Goal: Task Accomplishment & Management: Use online tool/utility

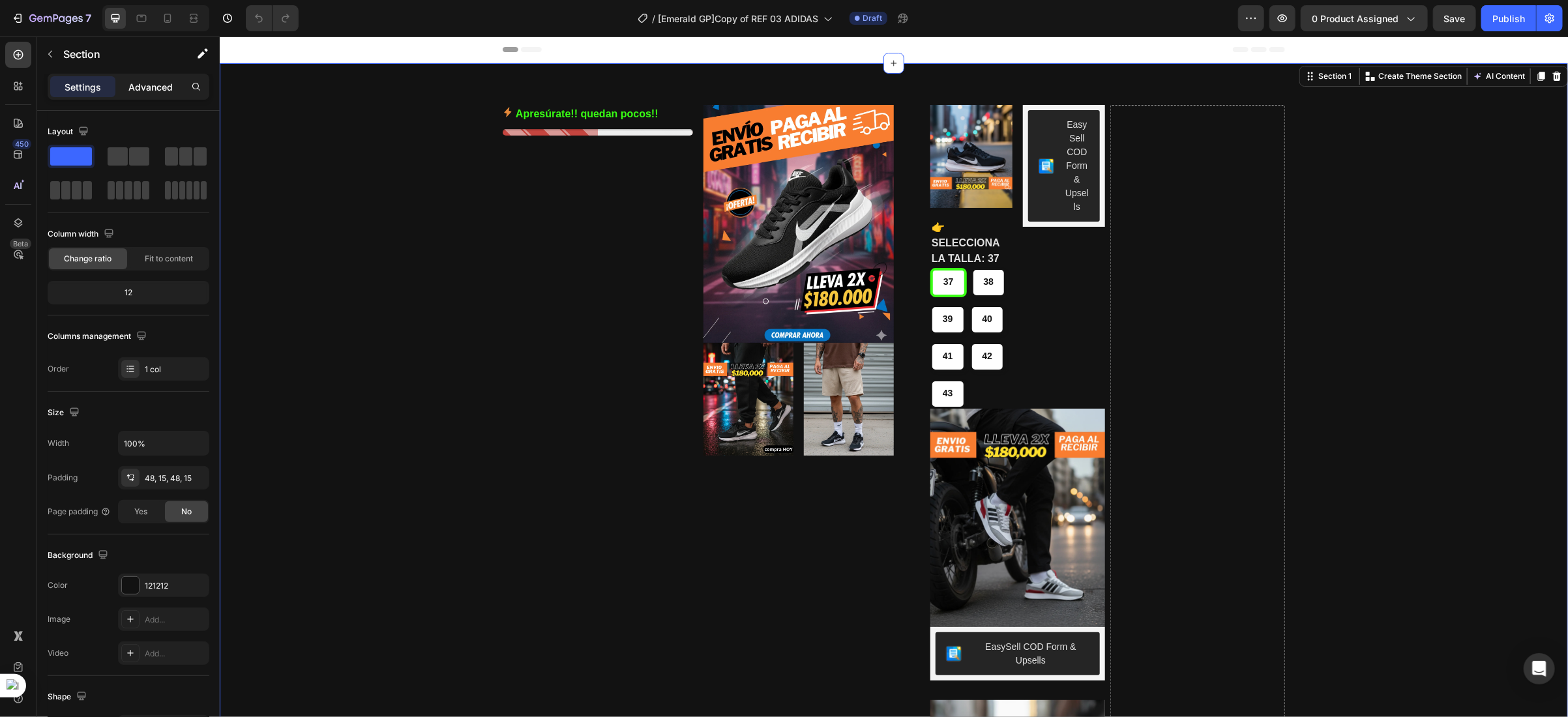
click at [147, 92] on p "Advanced" at bounding box center [151, 87] width 45 height 14
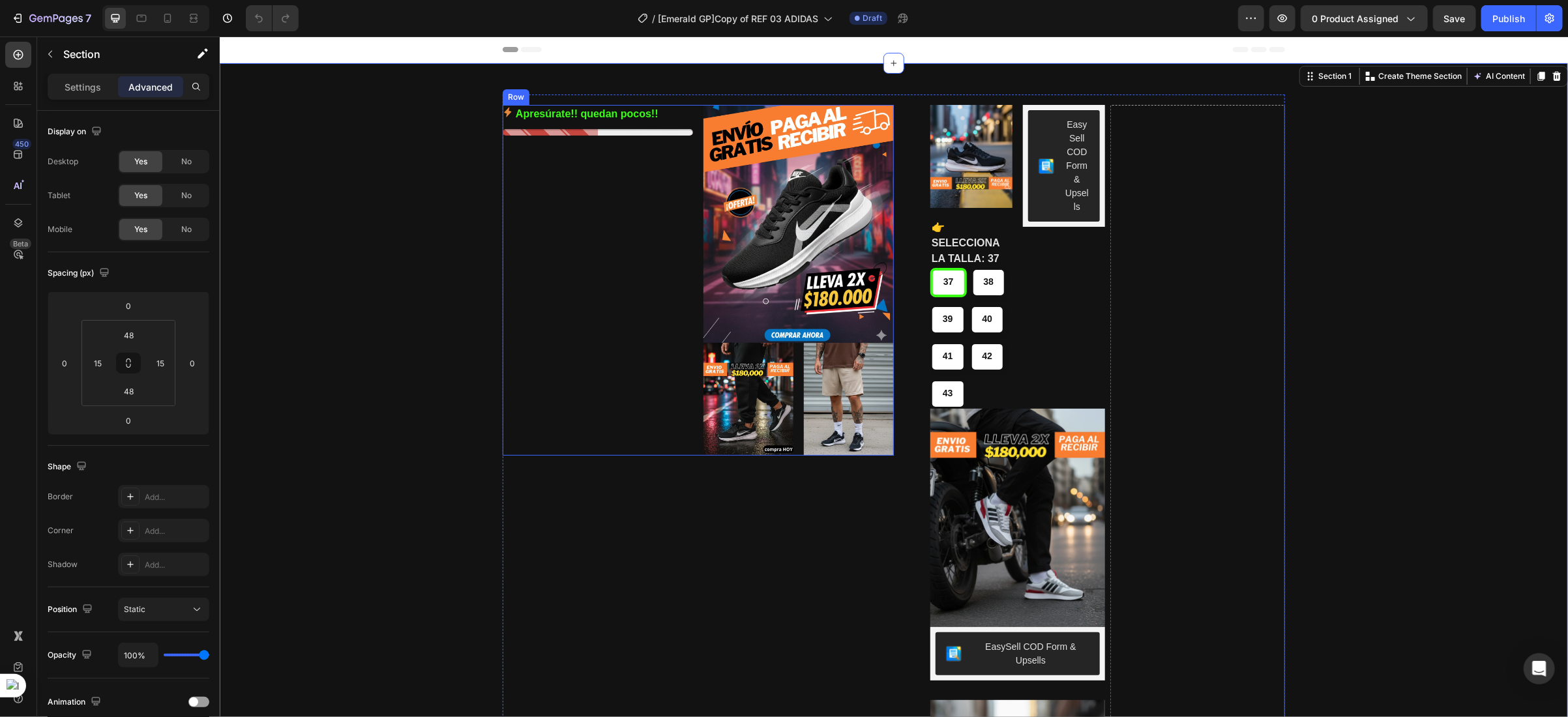
click at [633, 234] on div "Apresúrate!! quedan pocos!! Stock Counter" at bounding box center [597, 280] width 190 height 351
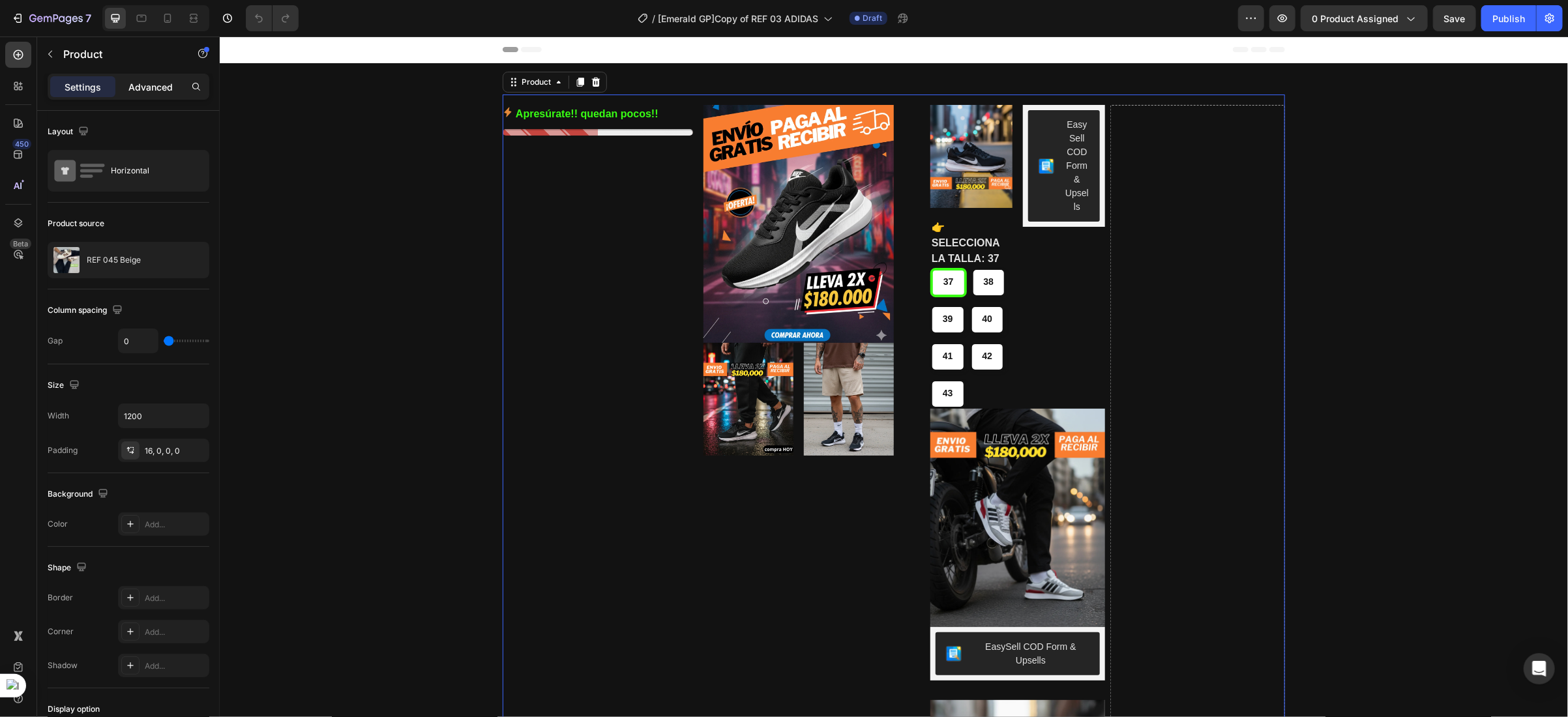
click at [152, 83] on p "Advanced" at bounding box center [151, 87] width 45 height 14
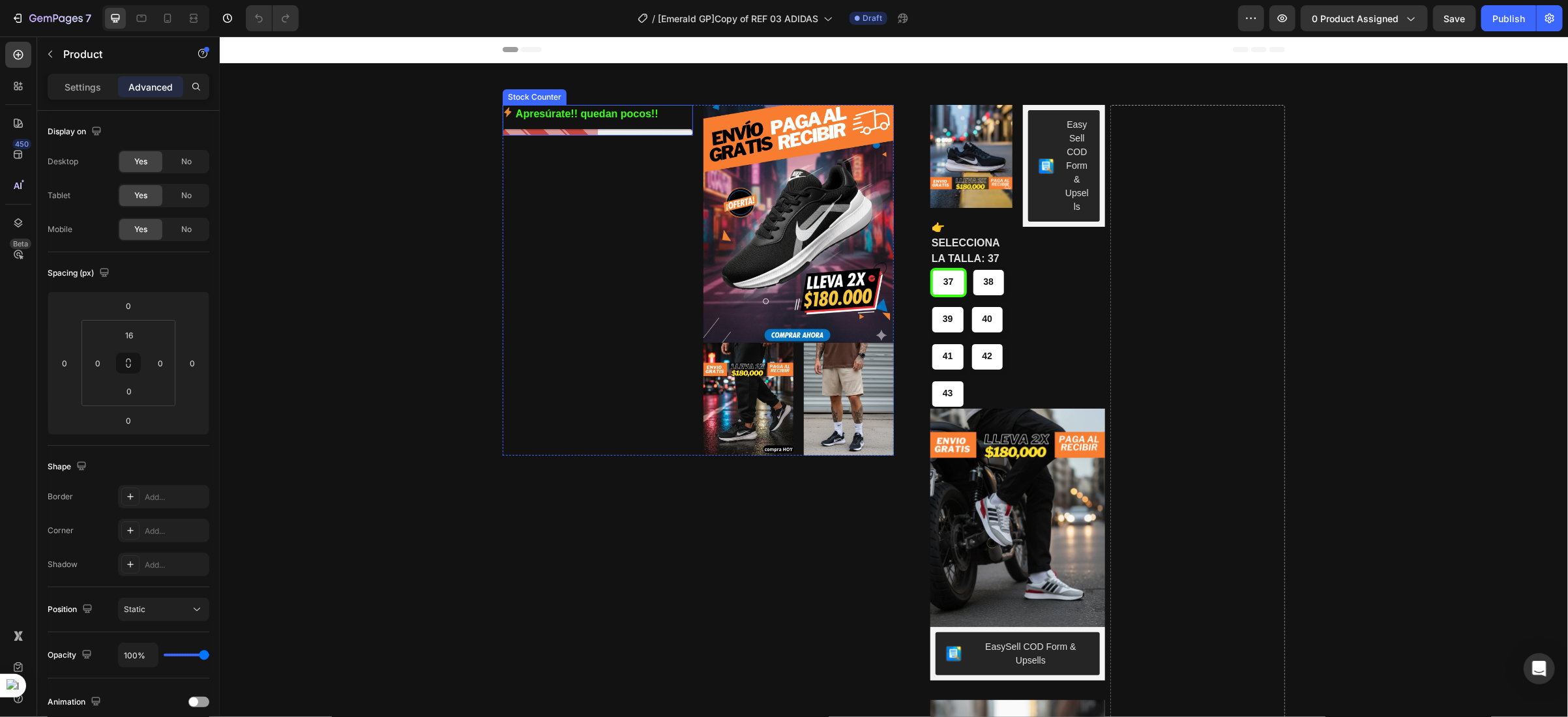
click at [676, 109] on div "Apresúrate!! quedan pocos!!" at bounding box center [597, 114] width 190 height 19
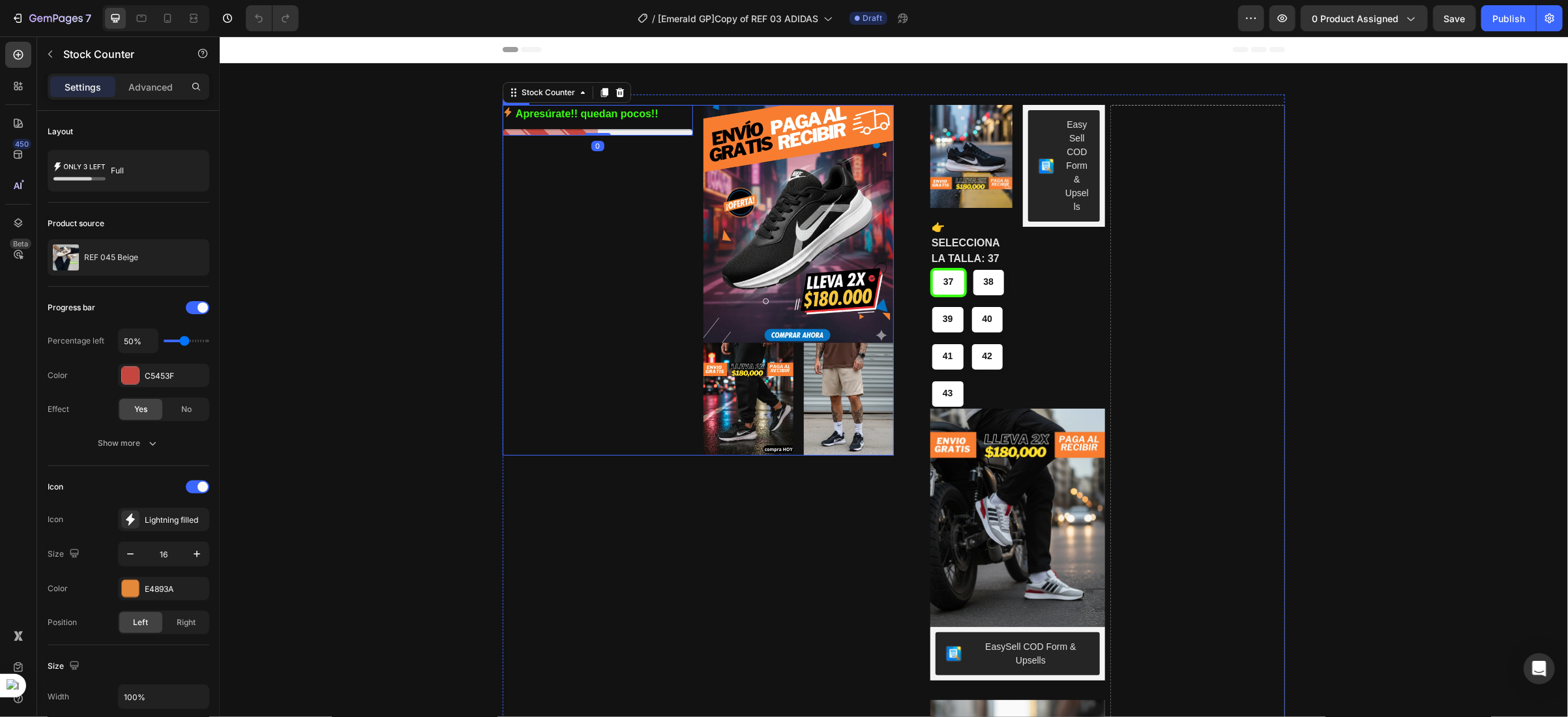
click at [672, 186] on div "Apresúrate!! quedan pocos!! Stock Counter 0" at bounding box center [597, 280] width 190 height 351
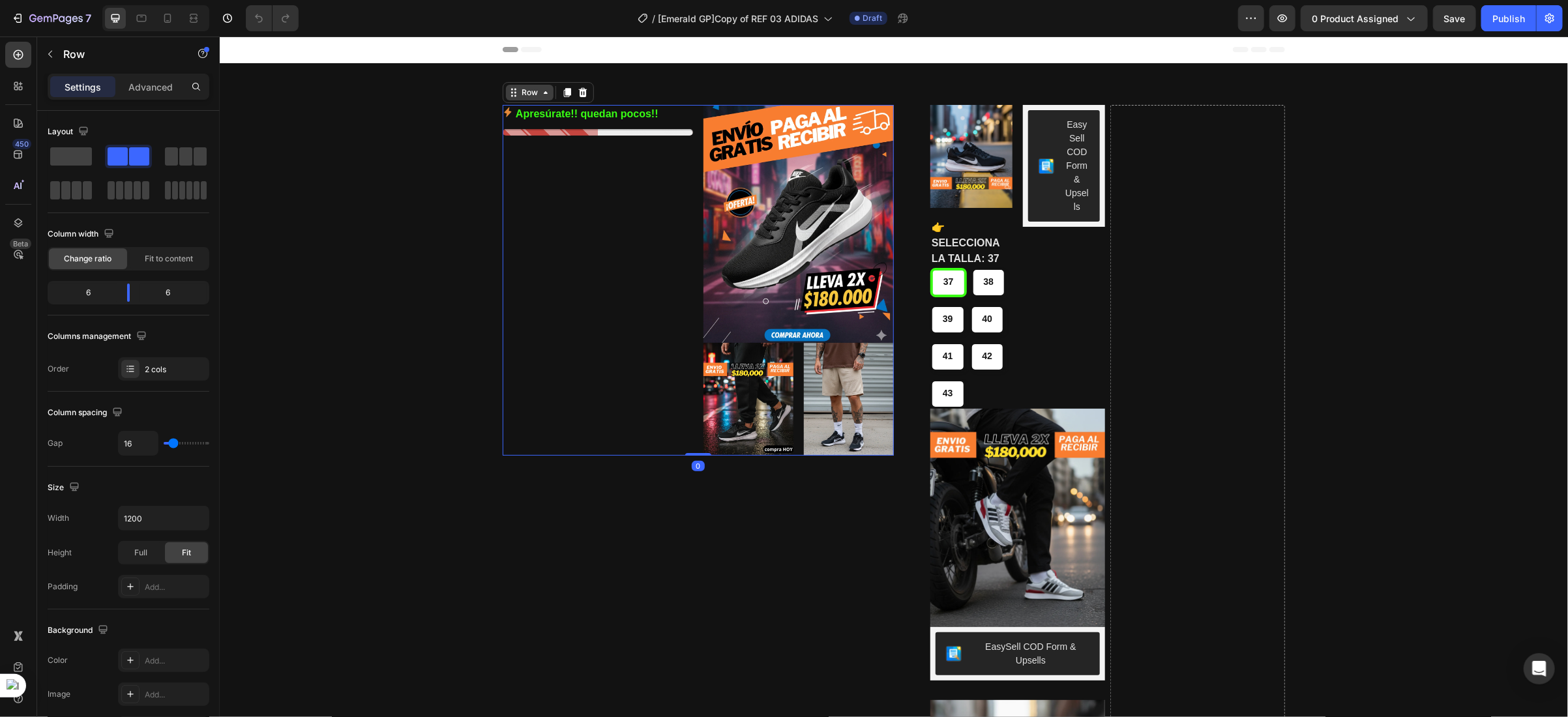
click at [519, 88] on div "Row" at bounding box center [529, 92] width 22 height 12
click at [139, 83] on p "Advanced" at bounding box center [151, 87] width 45 height 14
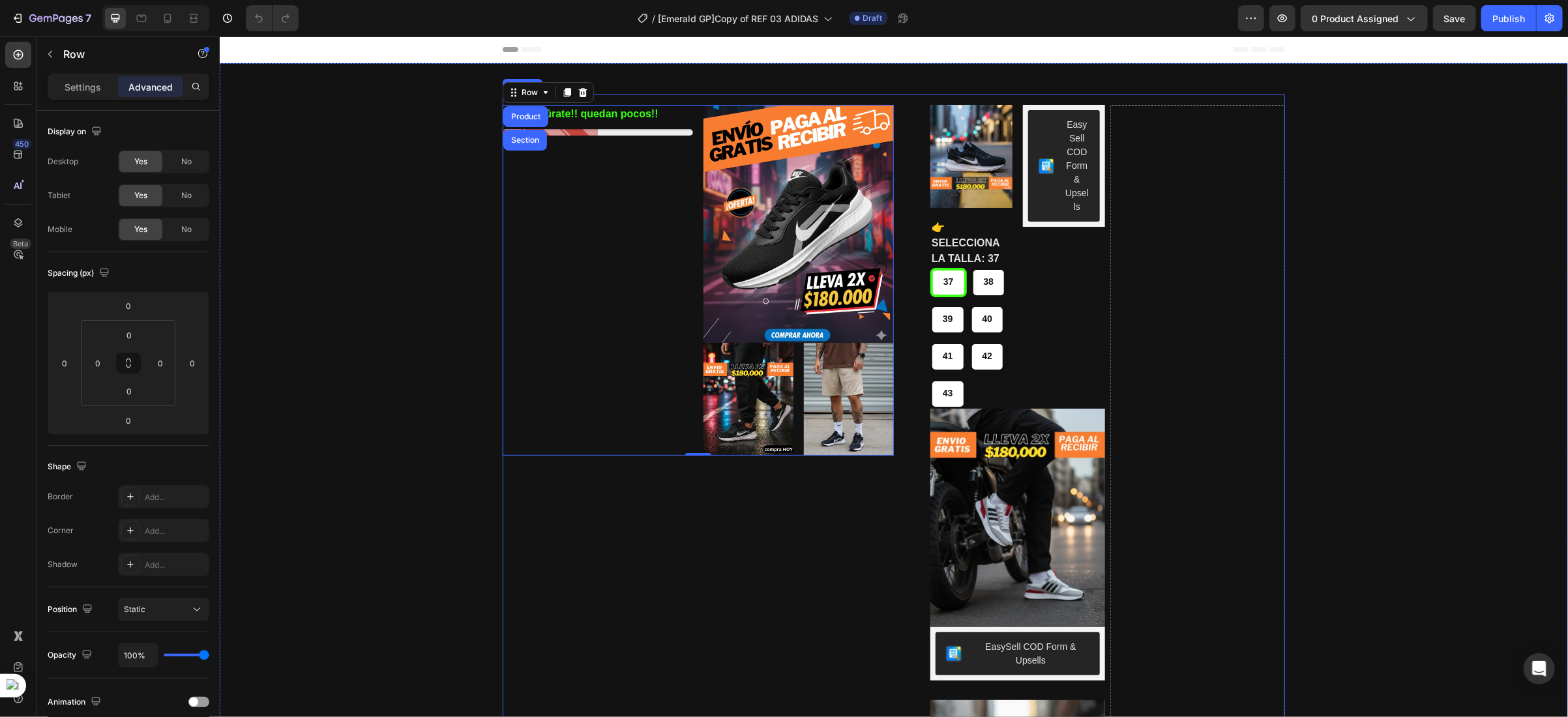
click at [690, 169] on div "Apresúrate!! quedan pocos!! Stock Counter Image Image Image Row Row" at bounding box center [697, 280] width 391 height 351
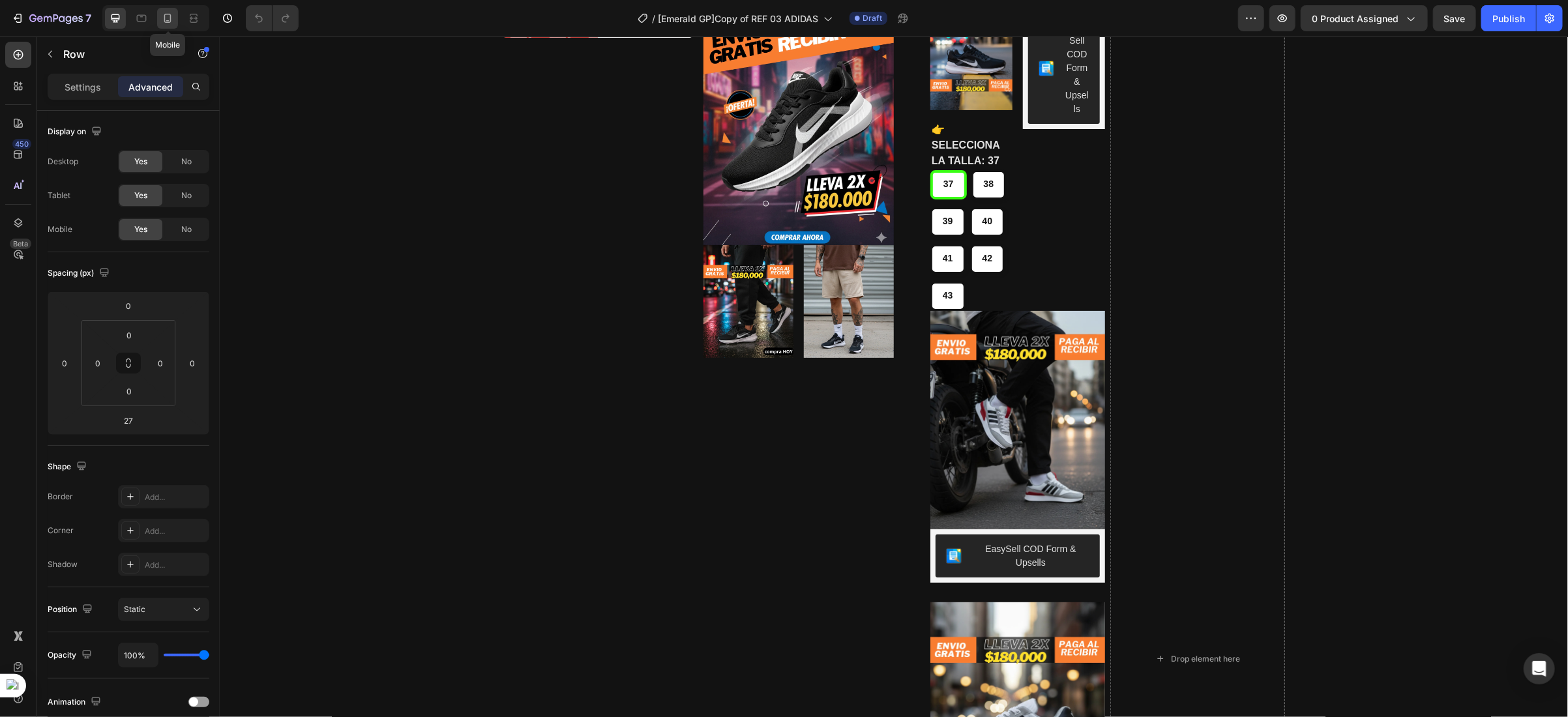
click at [166, 23] on icon at bounding box center [167, 18] width 13 height 13
type input "24"
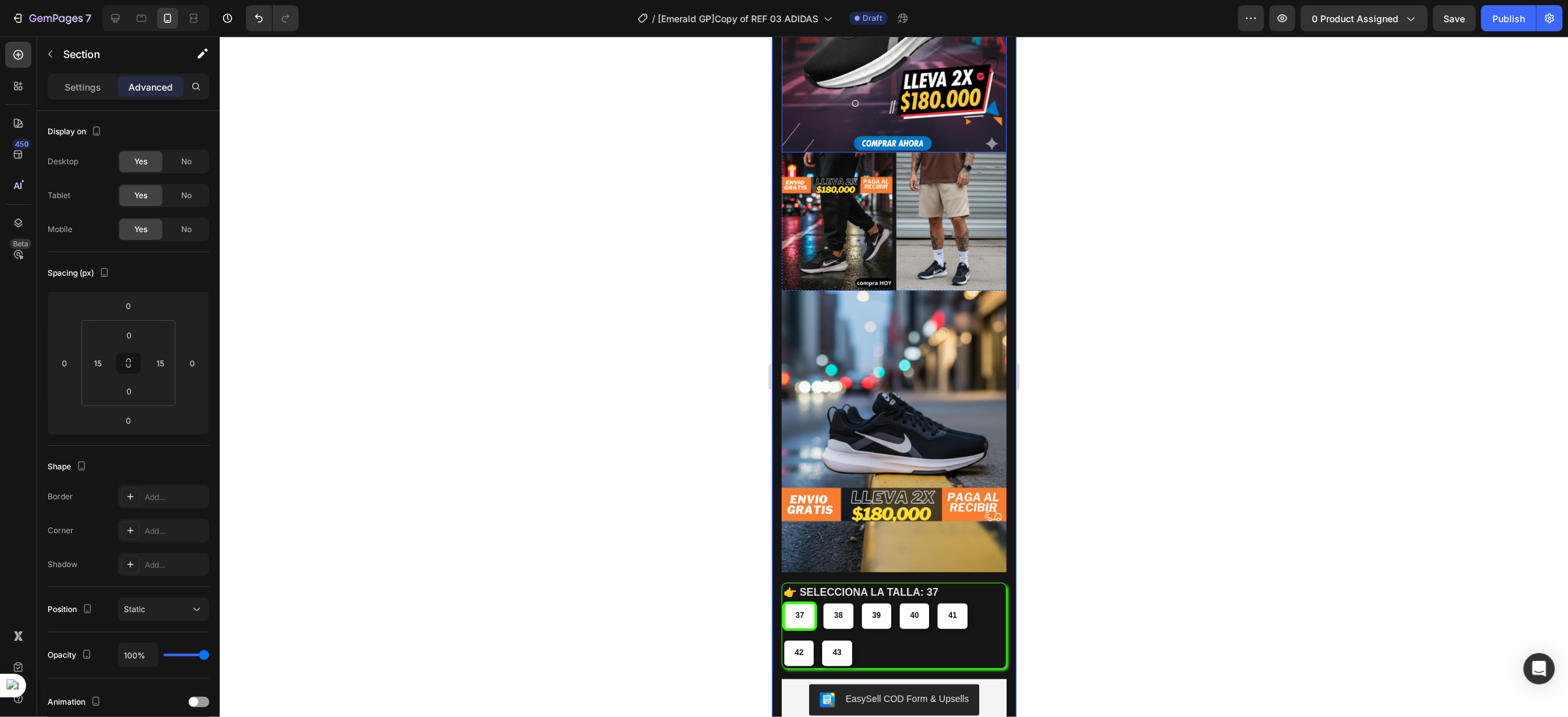
scroll to position [196, 0]
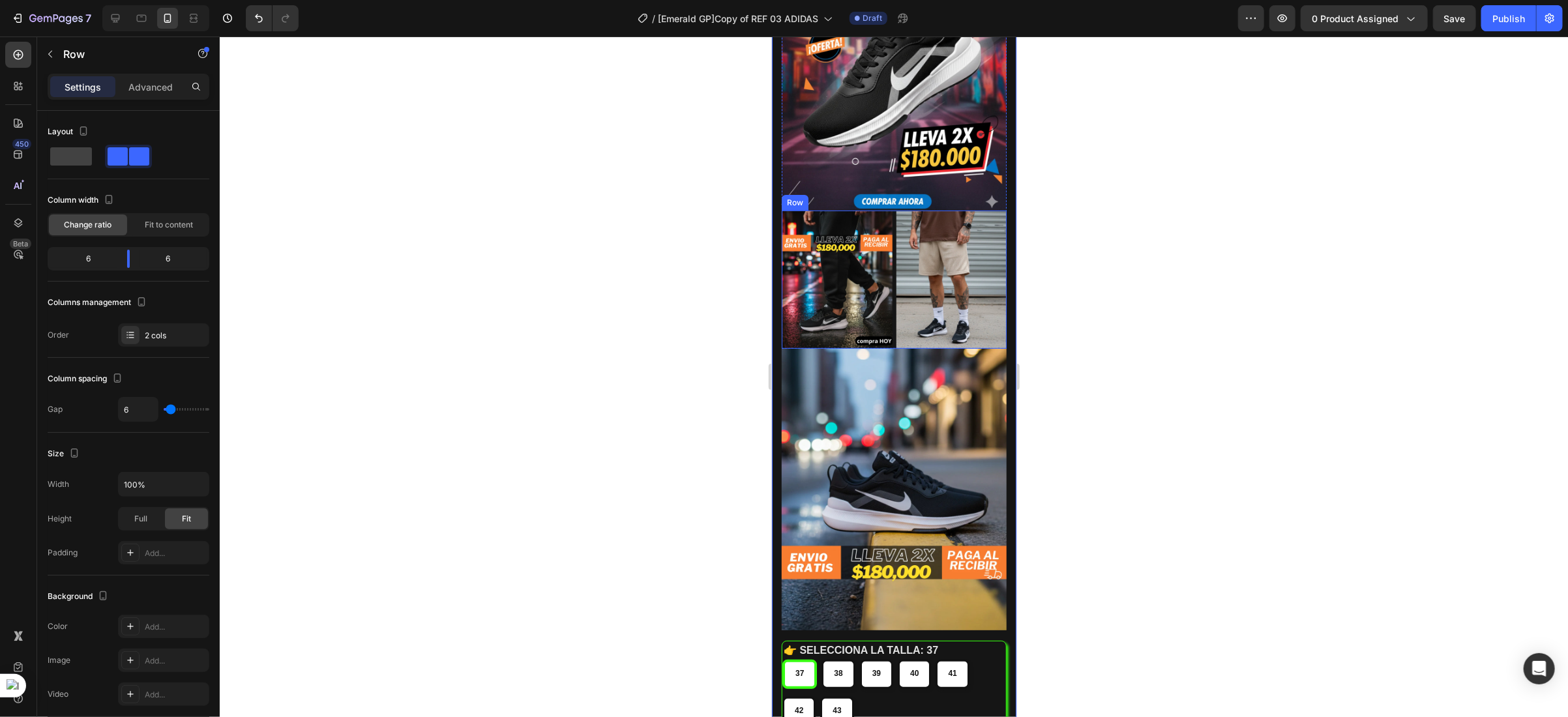
click at [886, 210] on div "Image Image Row" at bounding box center [893, 279] width 225 height 138
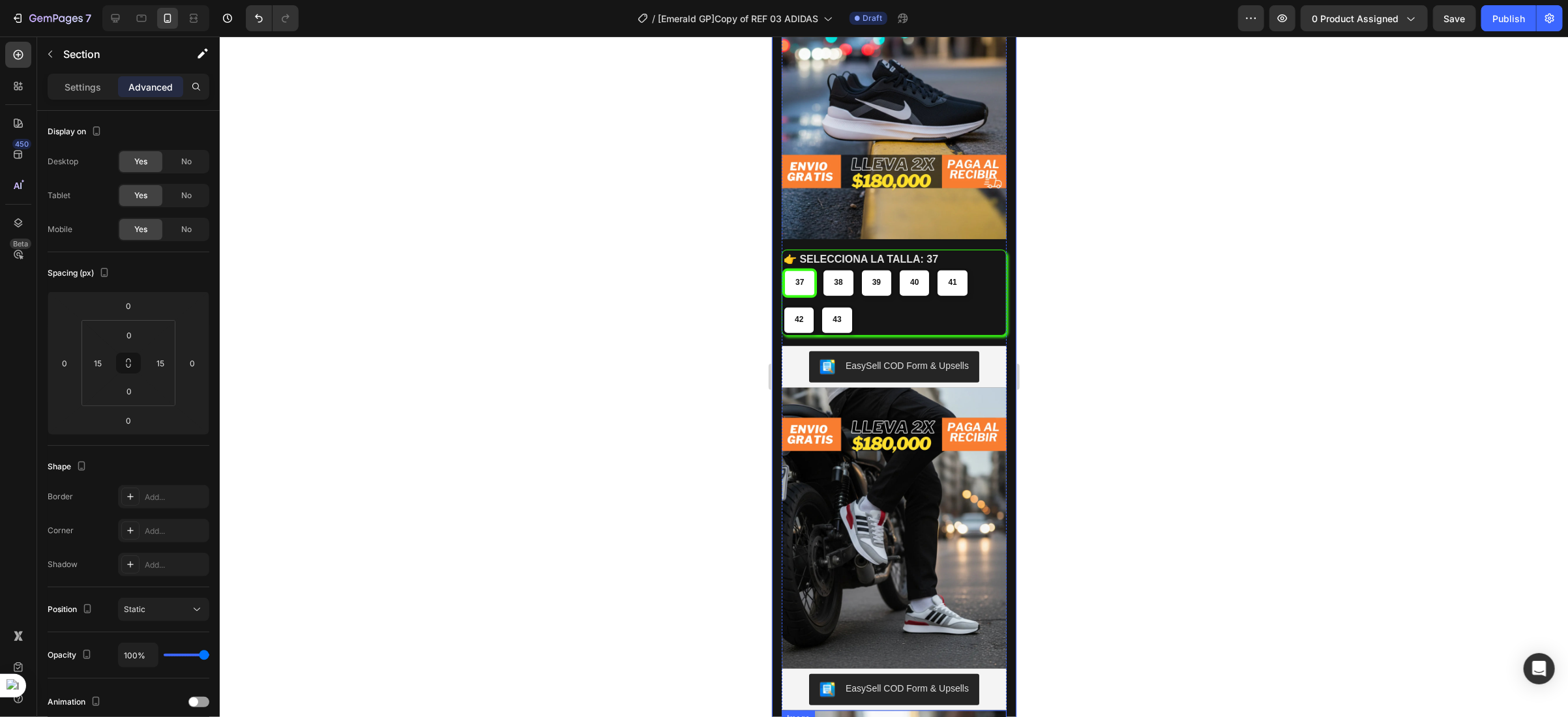
scroll to position [489, 0]
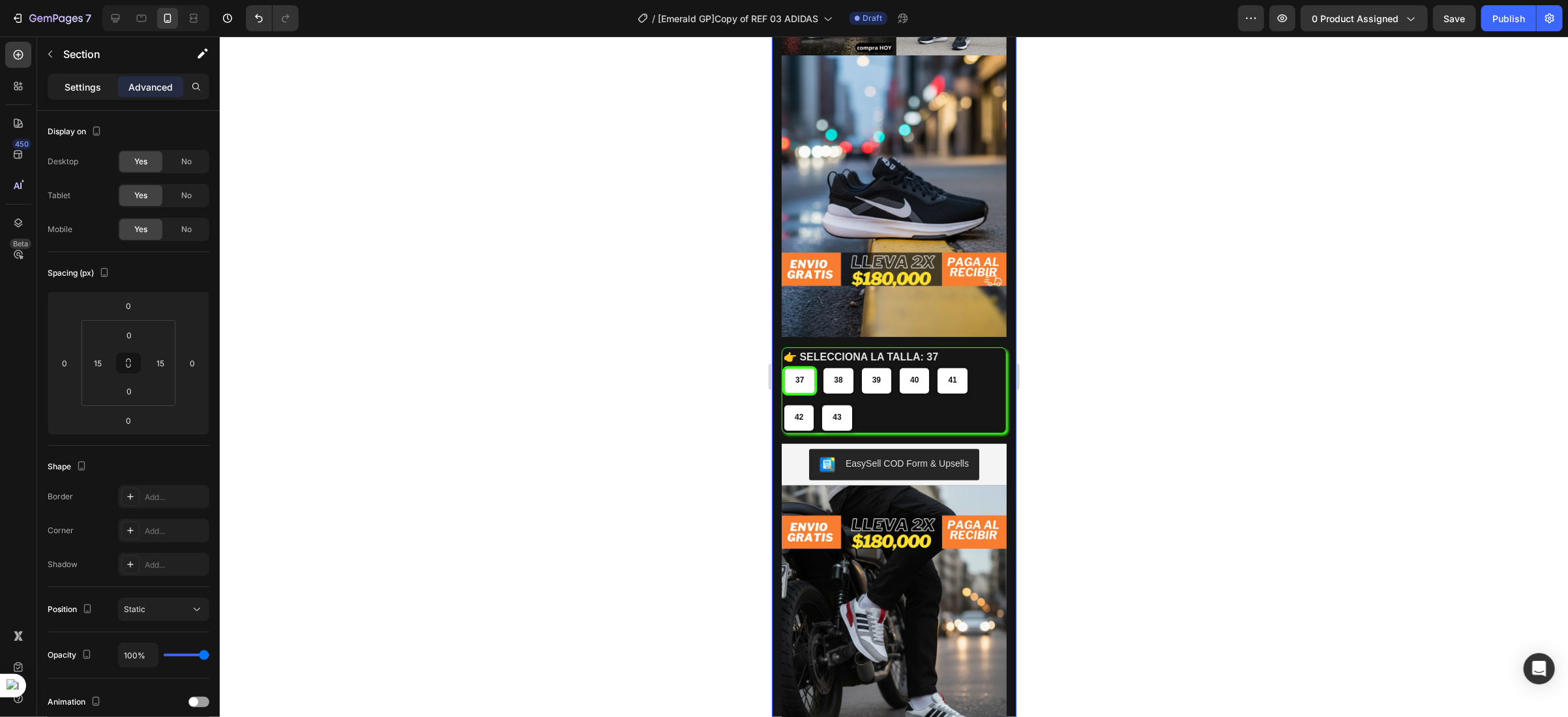
click at [92, 88] on p "Settings" at bounding box center [83, 87] width 37 height 14
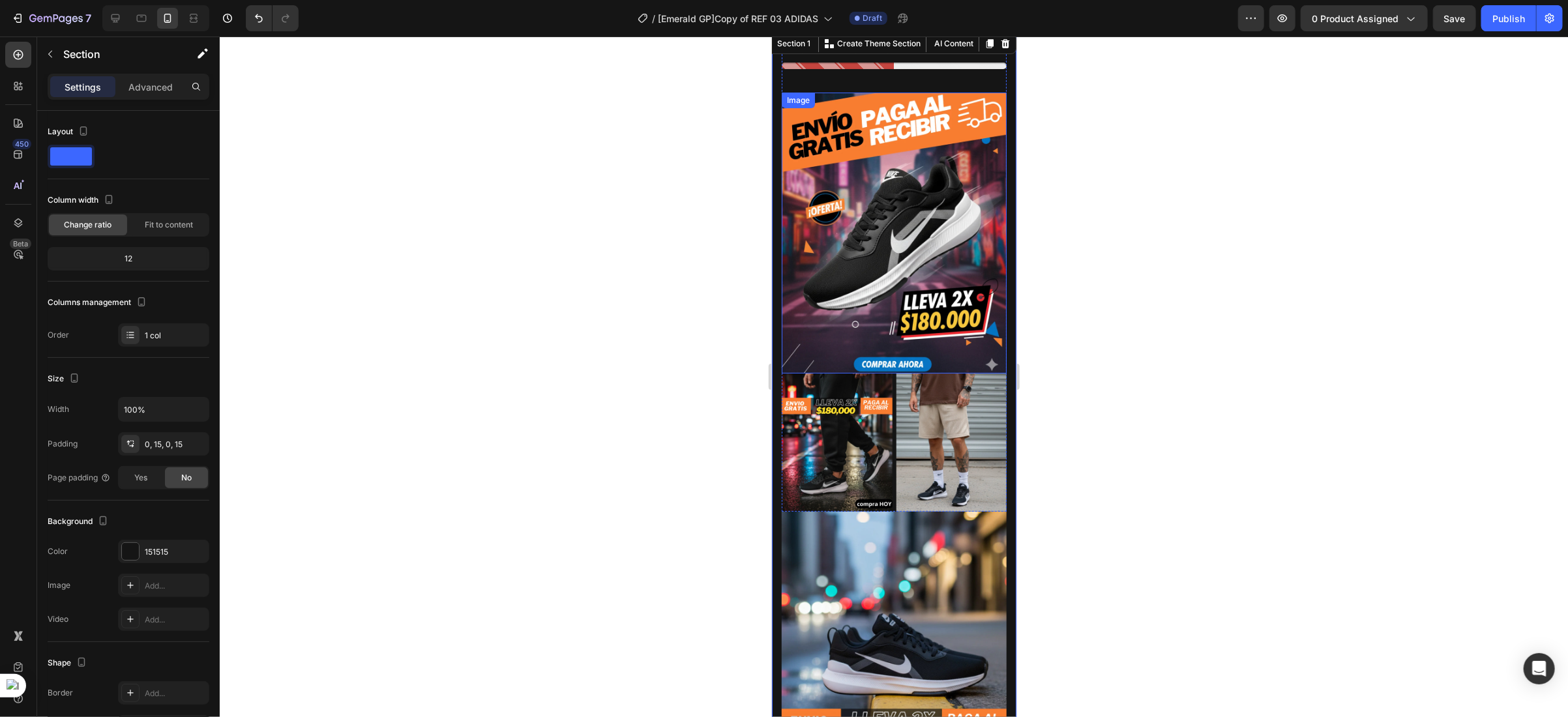
scroll to position [0, 0]
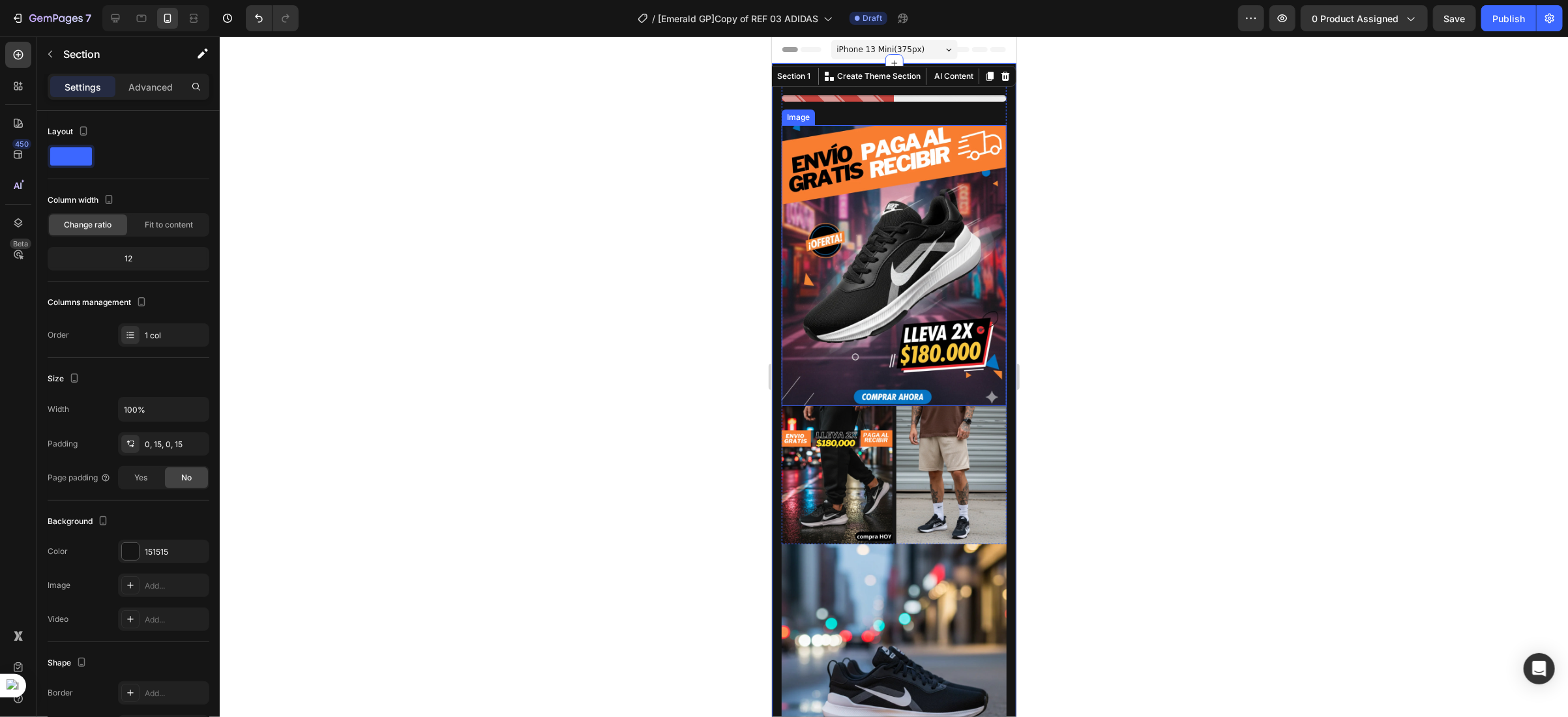
click at [989, 146] on img at bounding box center [893, 264] width 225 height 281
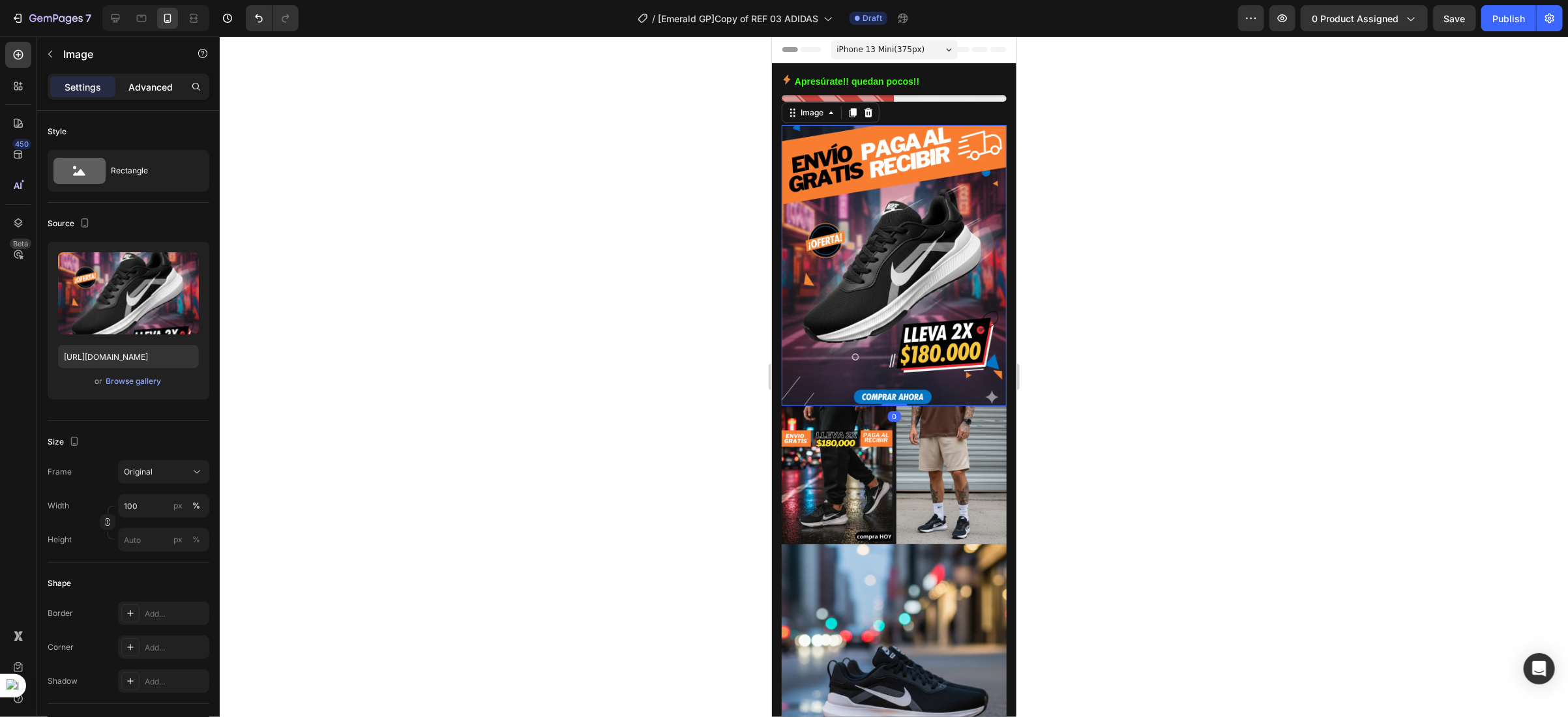
click at [151, 94] on div "Advanced" at bounding box center [151, 87] width 65 height 21
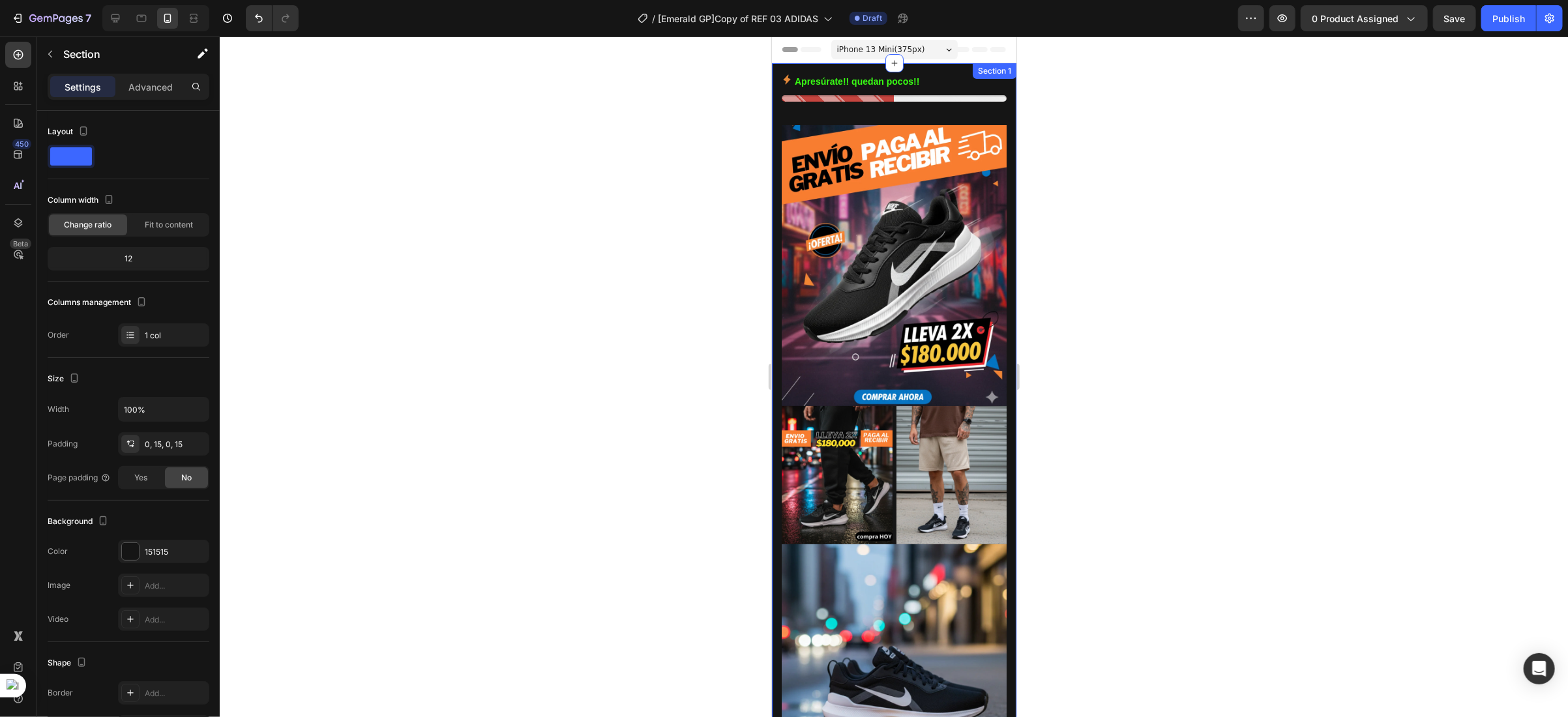
click at [158, 96] on div "Advanced" at bounding box center [151, 87] width 65 height 21
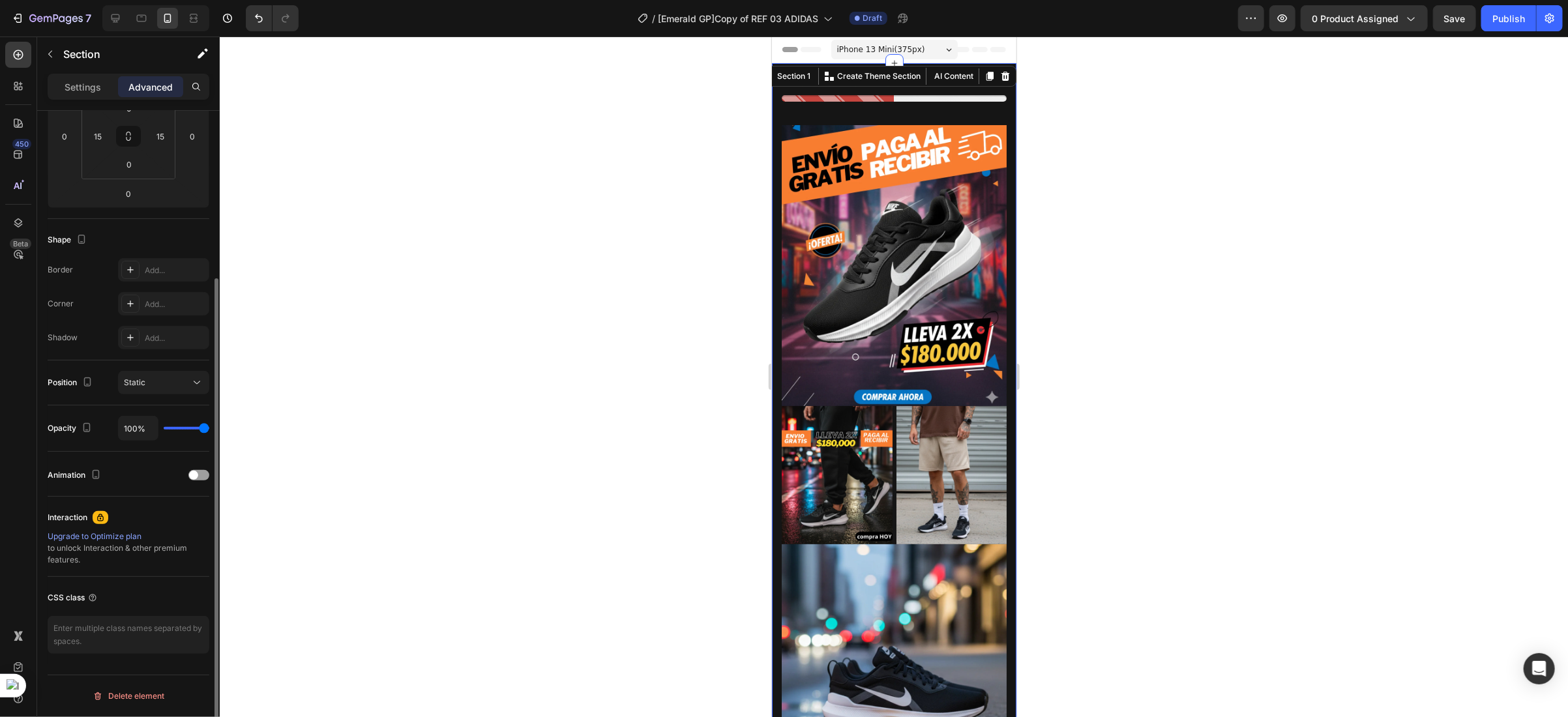
scroll to position [30, 0]
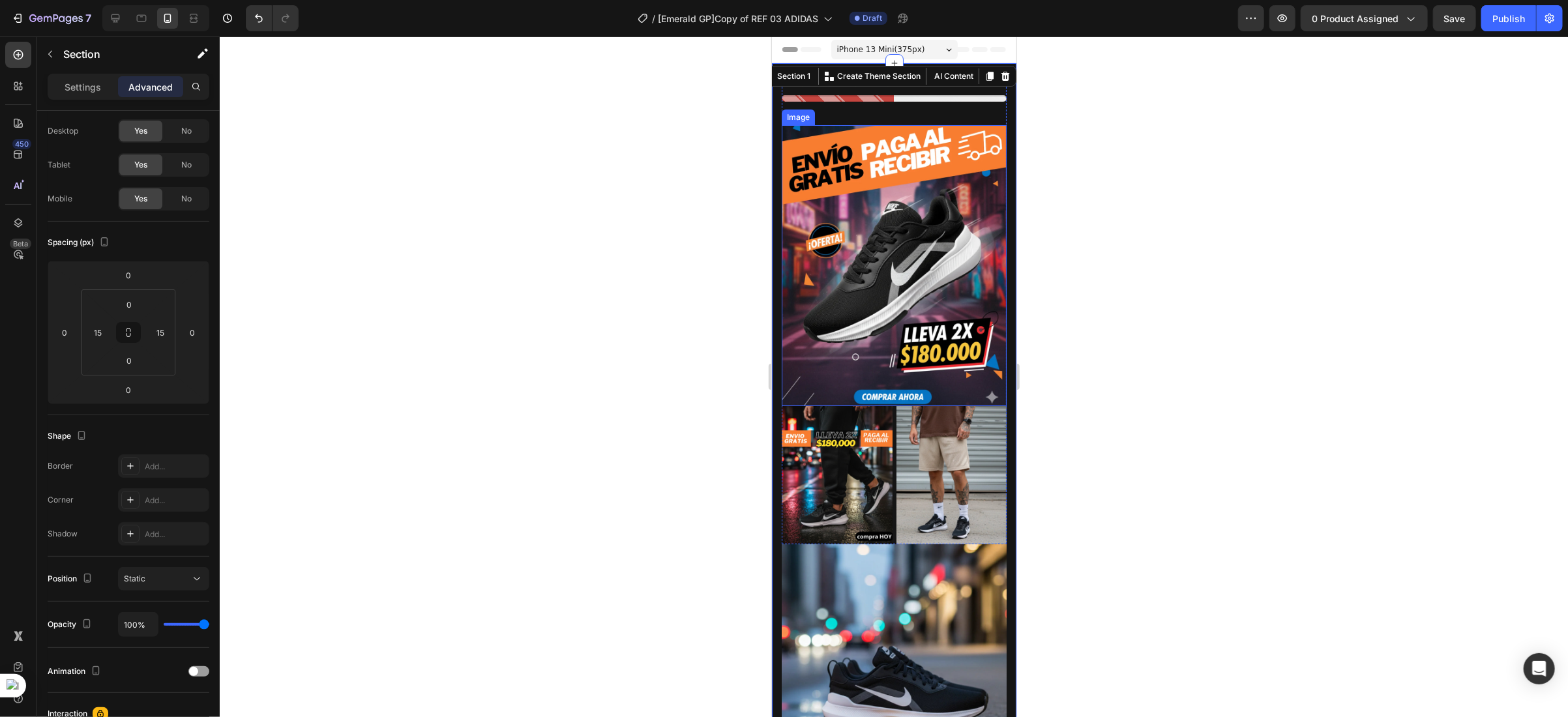
click at [890, 241] on img at bounding box center [893, 264] width 225 height 281
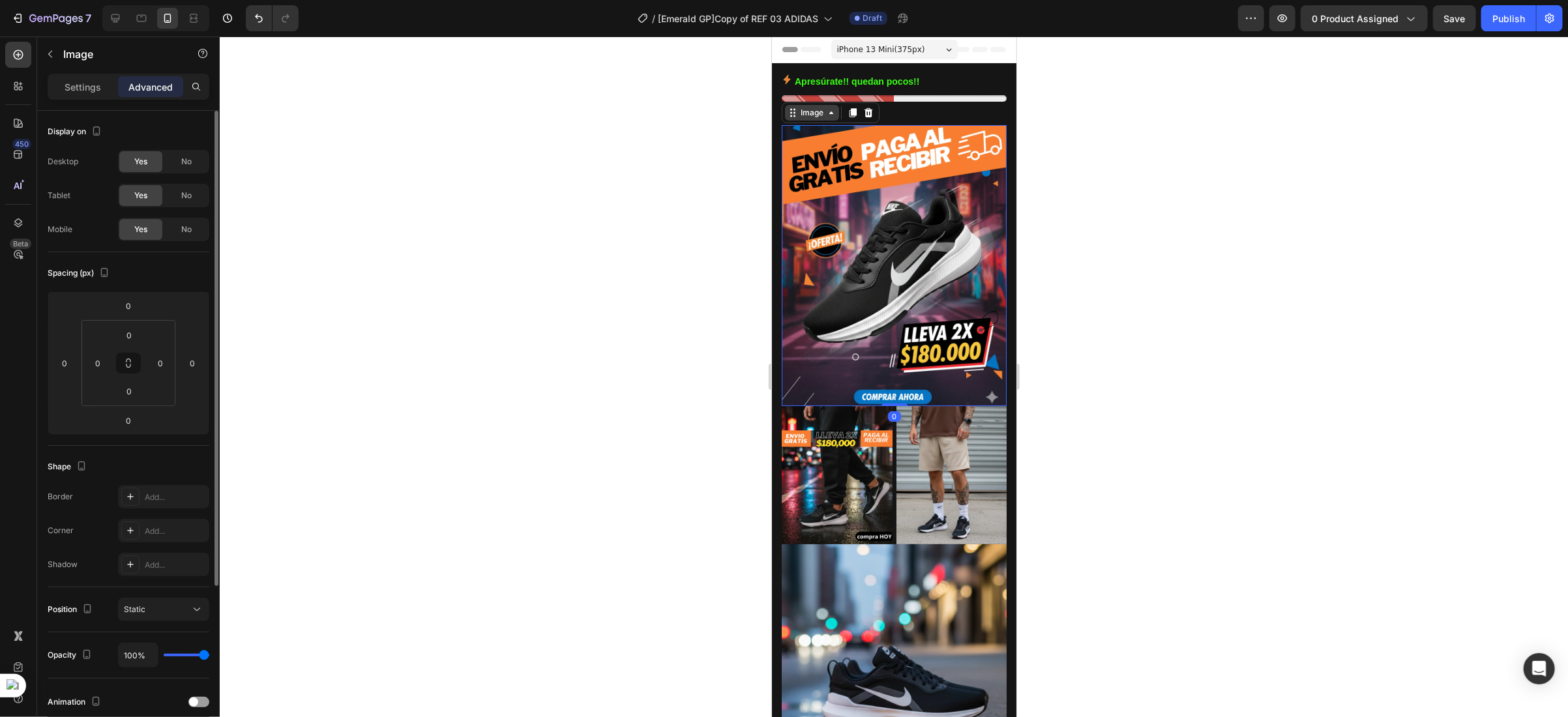
click at [793, 113] on icon at bounding box center [794, 112] width 2 height 2
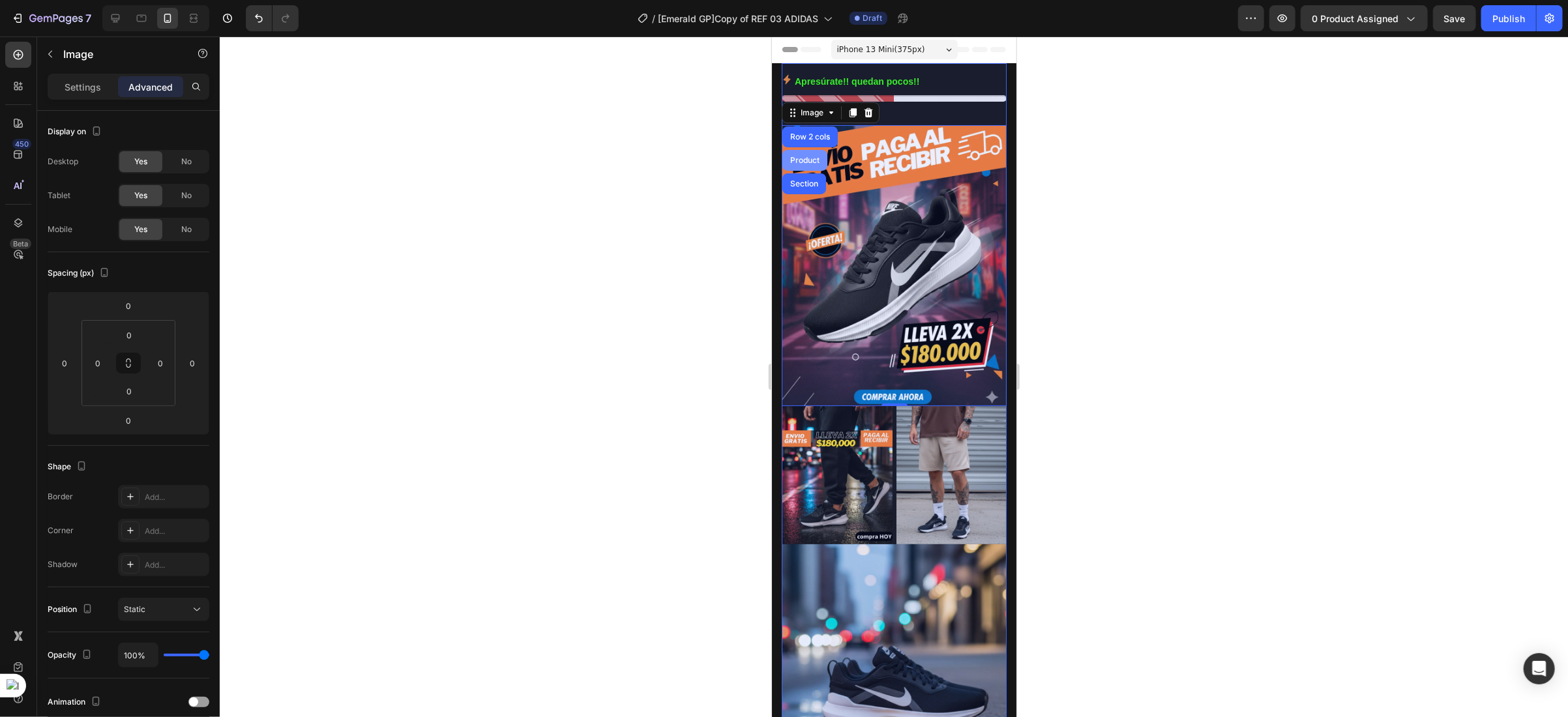
click at [802, 156] on div "Product" at bounding box center [804, 160] width 34 height 8
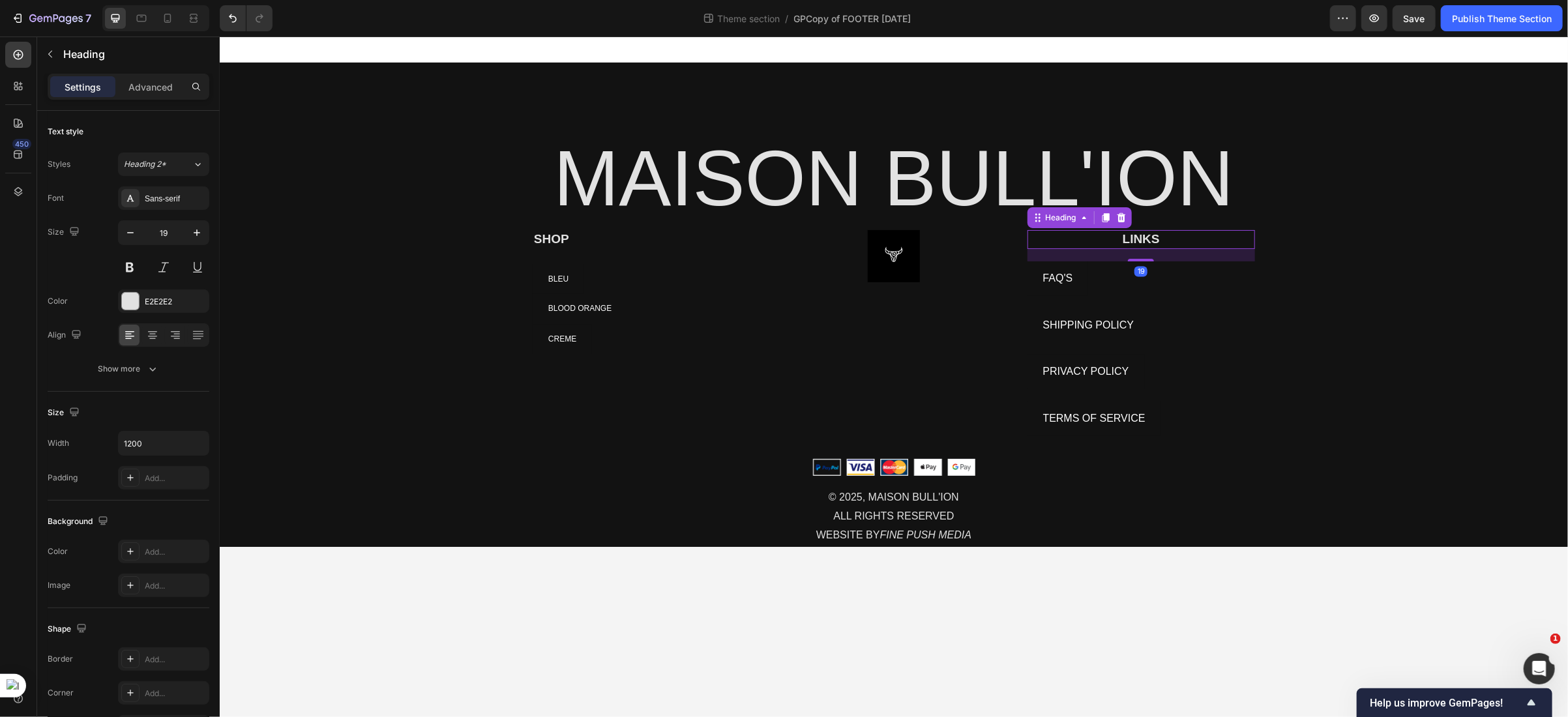
click at [1131, 237] on h2 "LINKS" at bounding box center [1141, 239] width 228 height 19
click at [130, 329] on icon at bounding box center [130, 335] width 13 height 13
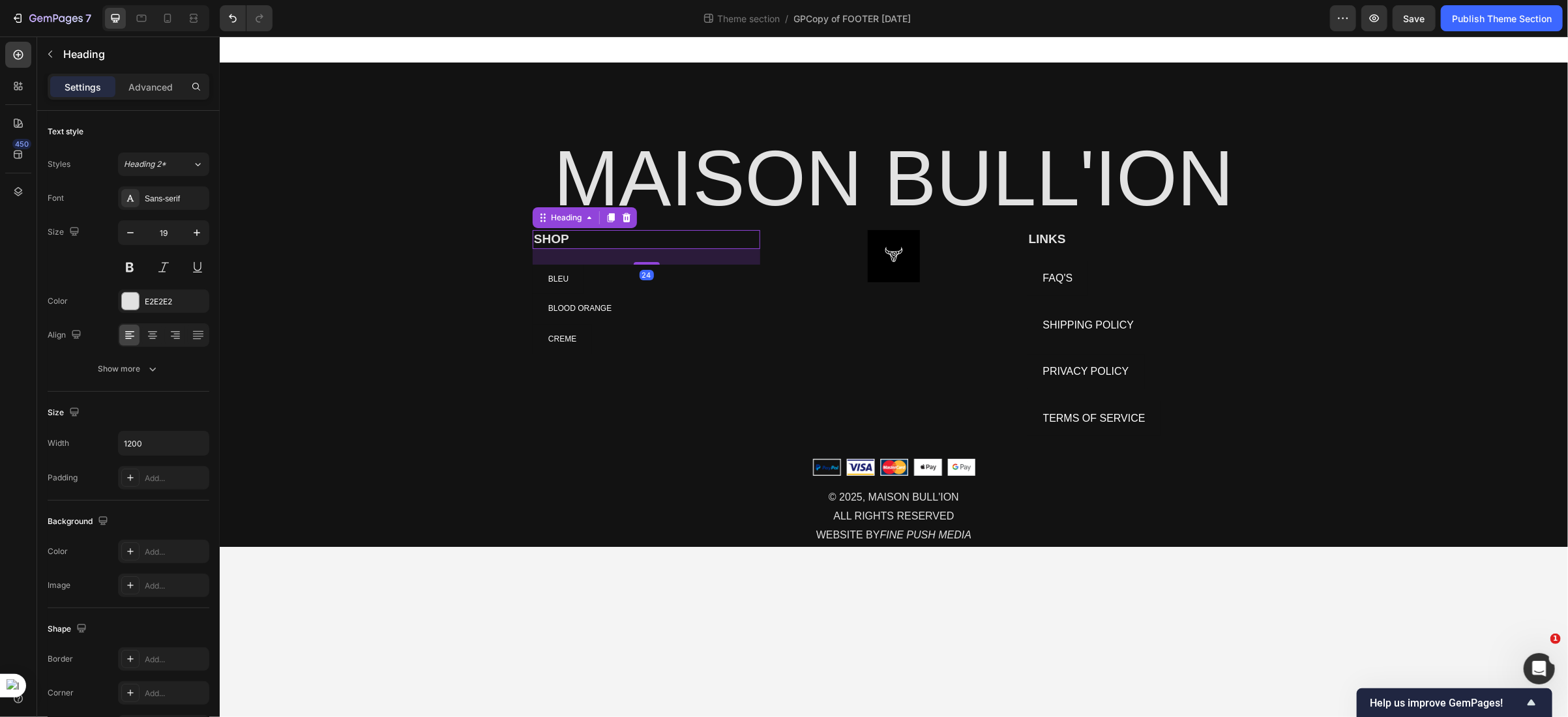
click at [570, 247] on div "SHOP Heading 24" at bounding box center [646, 239] width 228 height 19
click at [154, 84] on p "Advanced" at bounding box center [151, 87] width 45 height 14
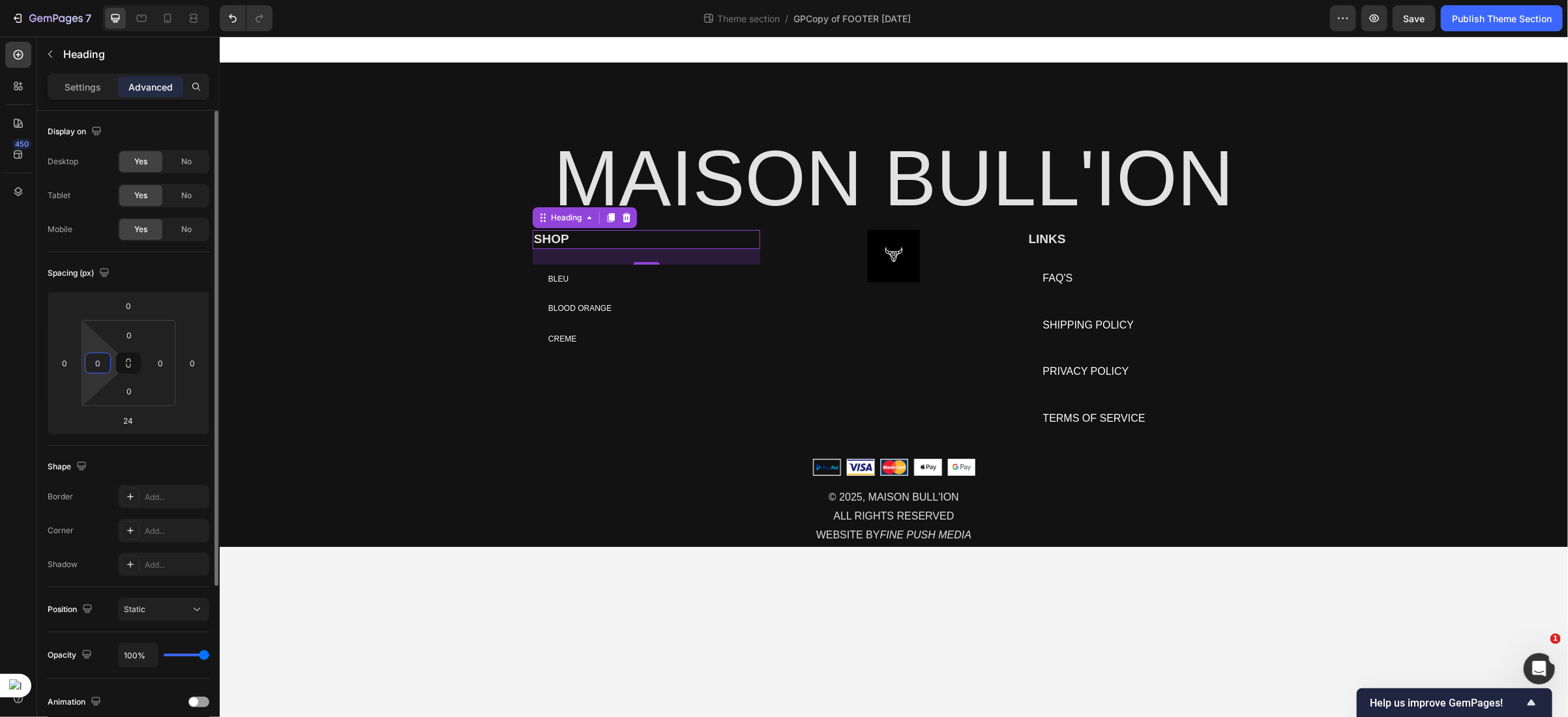
click at [105, 358] on input "0" at bounding box center [97, 363] width 20 height 20
type input "8"
type input "15"
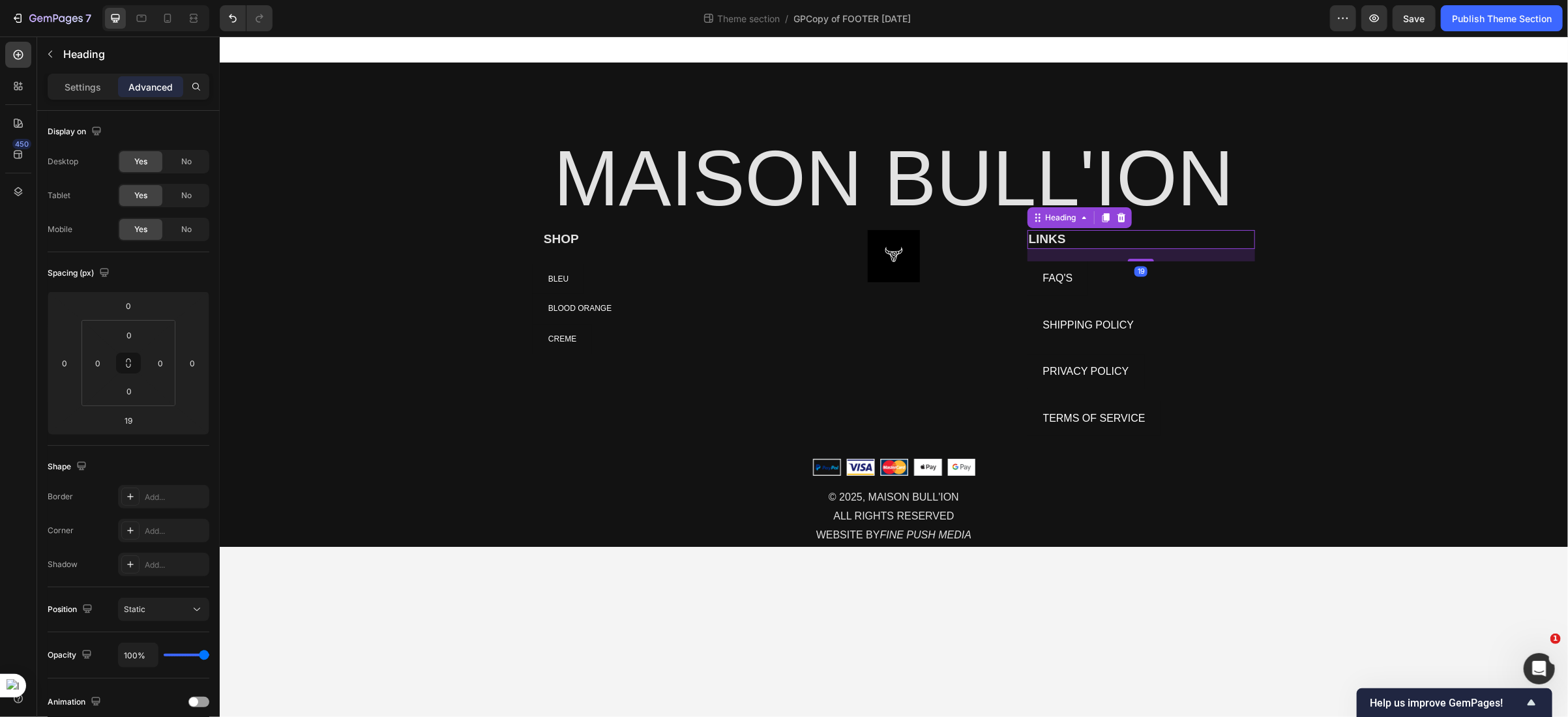
click at [1050, 241] on h2 "LINKS" at bounding box center [1141, 239] width 228 height 19
click at [102, 370] on input "0" at bounding box center [97, 363] width 20 height 20
type input "15"
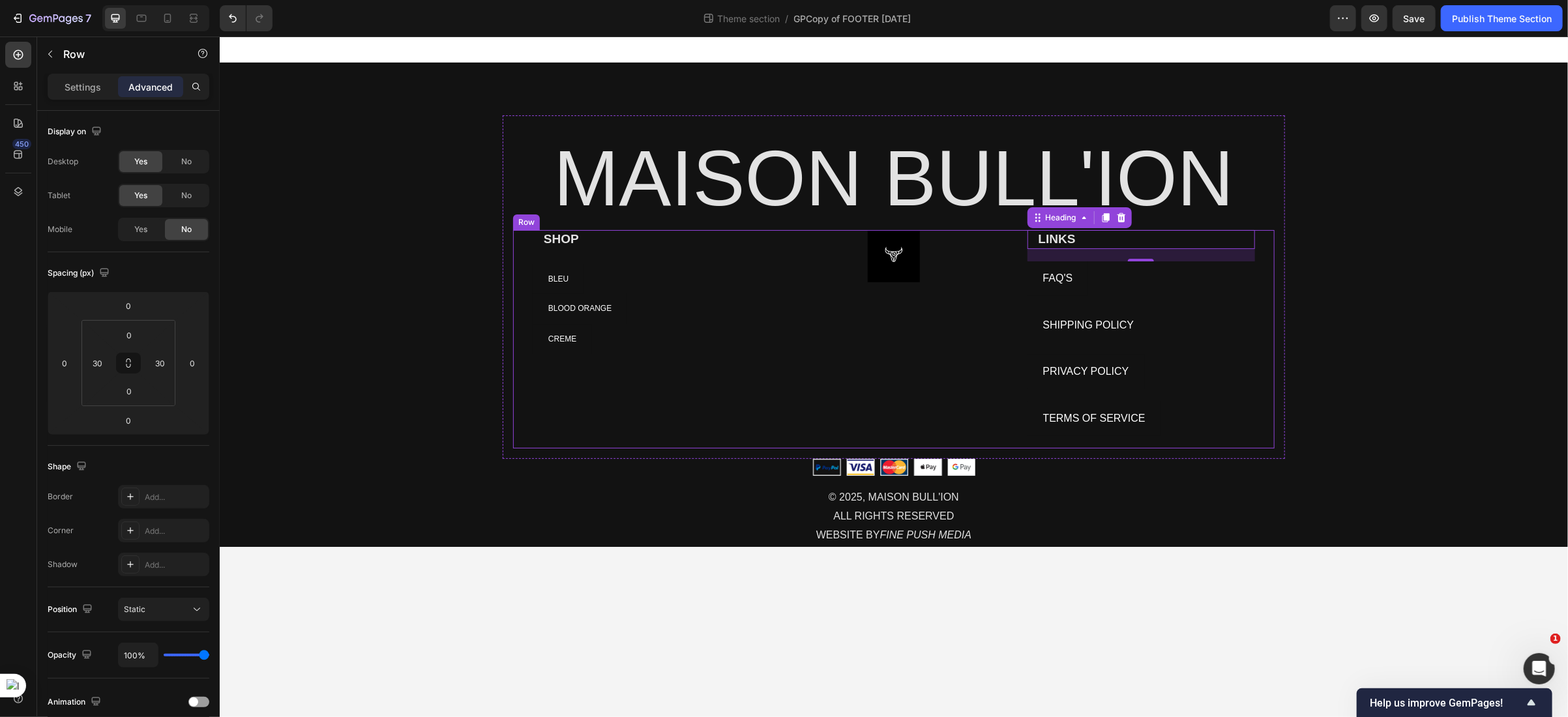
click at [841, 336] on div "Image" at bounding box center [893, 339] width 228 height 218
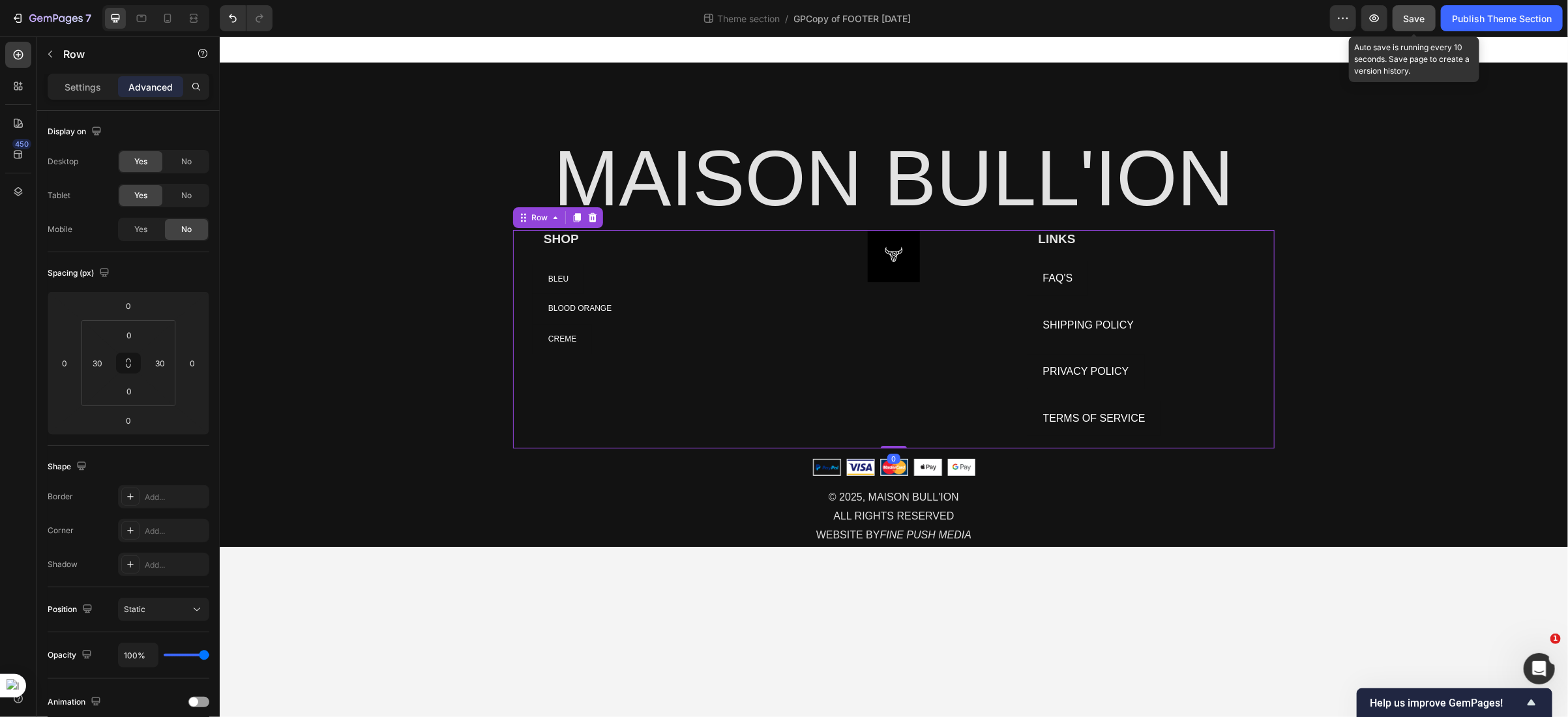
click at [1416, 20] on span "Save" at bounding box center [1414, 18] width 22 height 11
click at [980, 340] on div "Image" at bounding box center [893, 339] width 228 height 218
click at [167, 20] on icon at bounding box center [168, 21] width 3 height 2
type input "7"
type input "15"
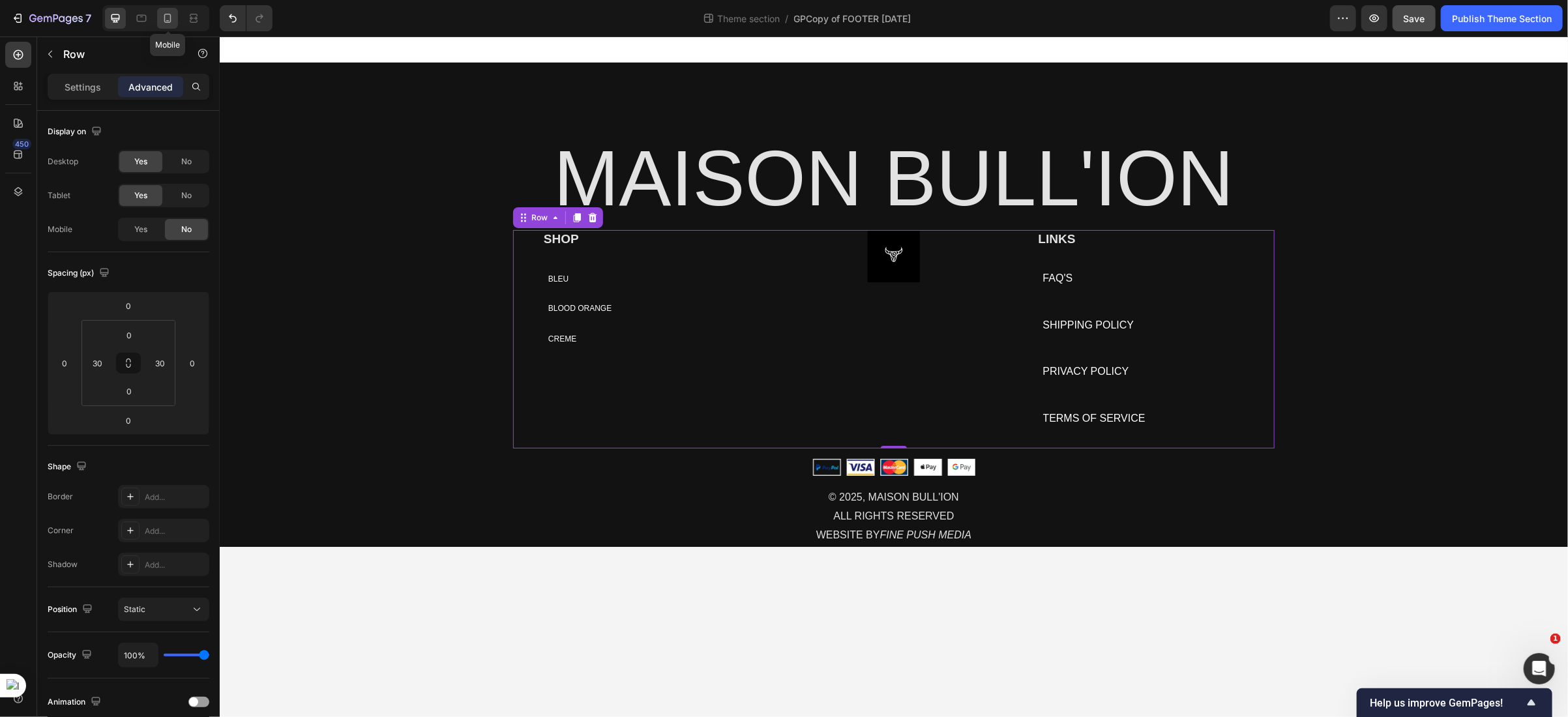
type input "15"
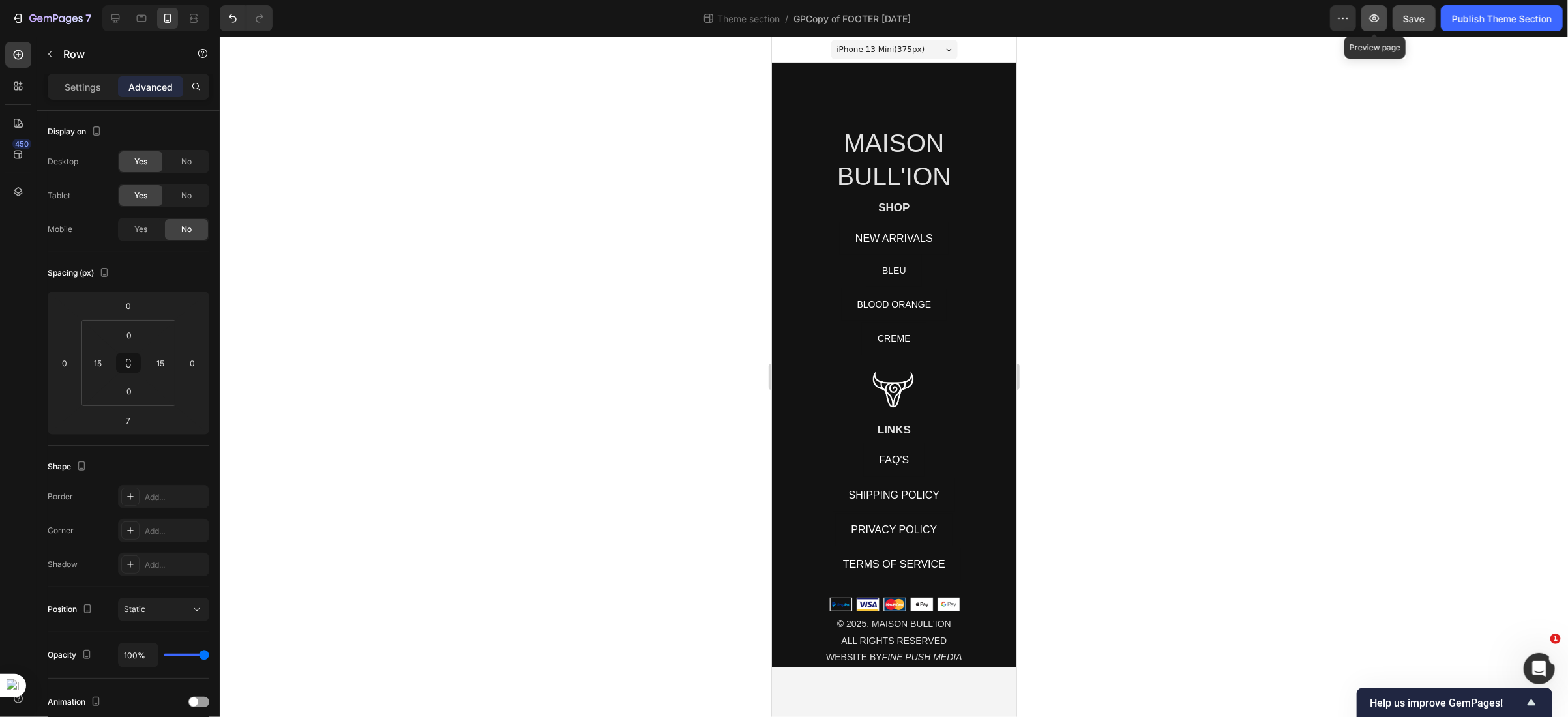
click at [1377, 18] on icon "button" at bounding box center [1374, 18] width 13 height 13
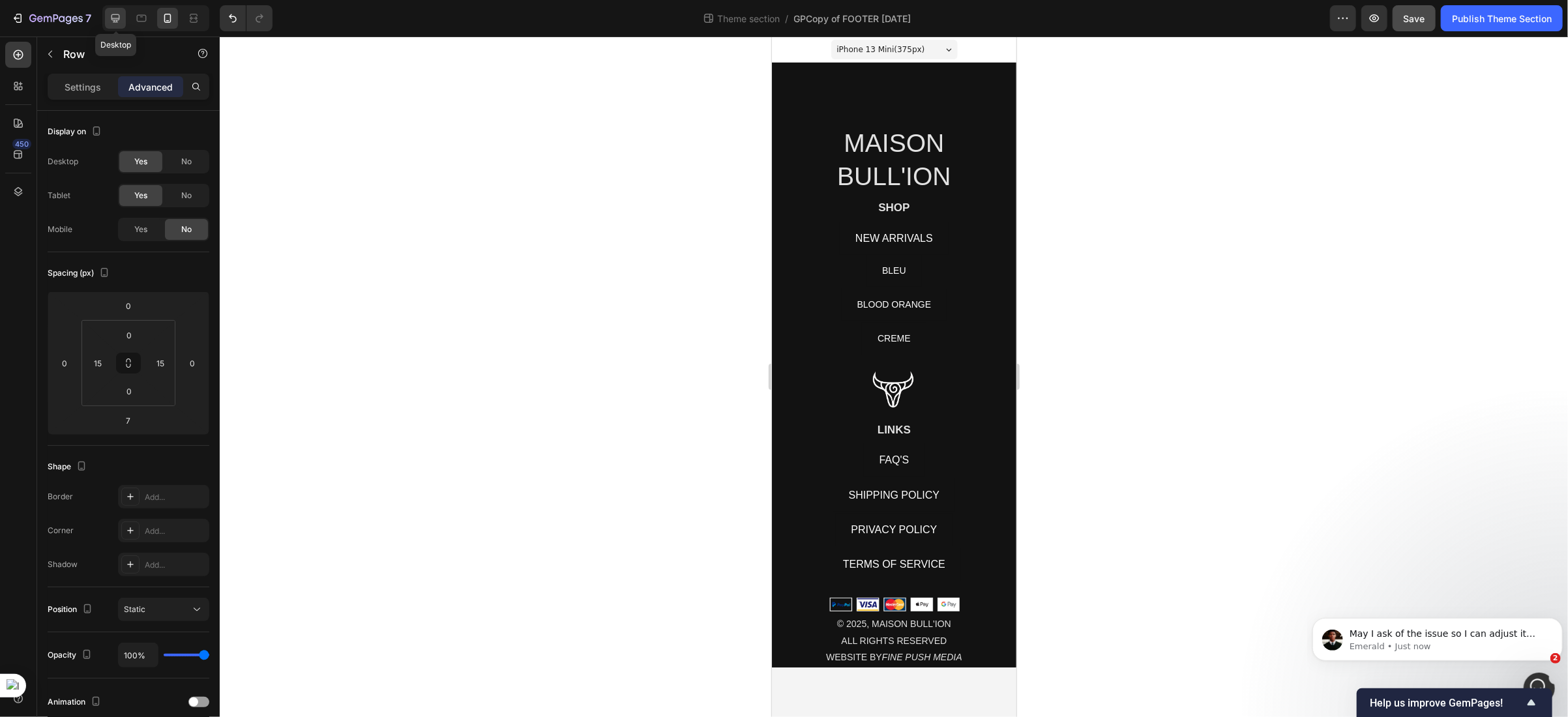
click at [116, 22] on icon at bounding box center [116, 18] width 9 height 9
type input "0"
type input "30"
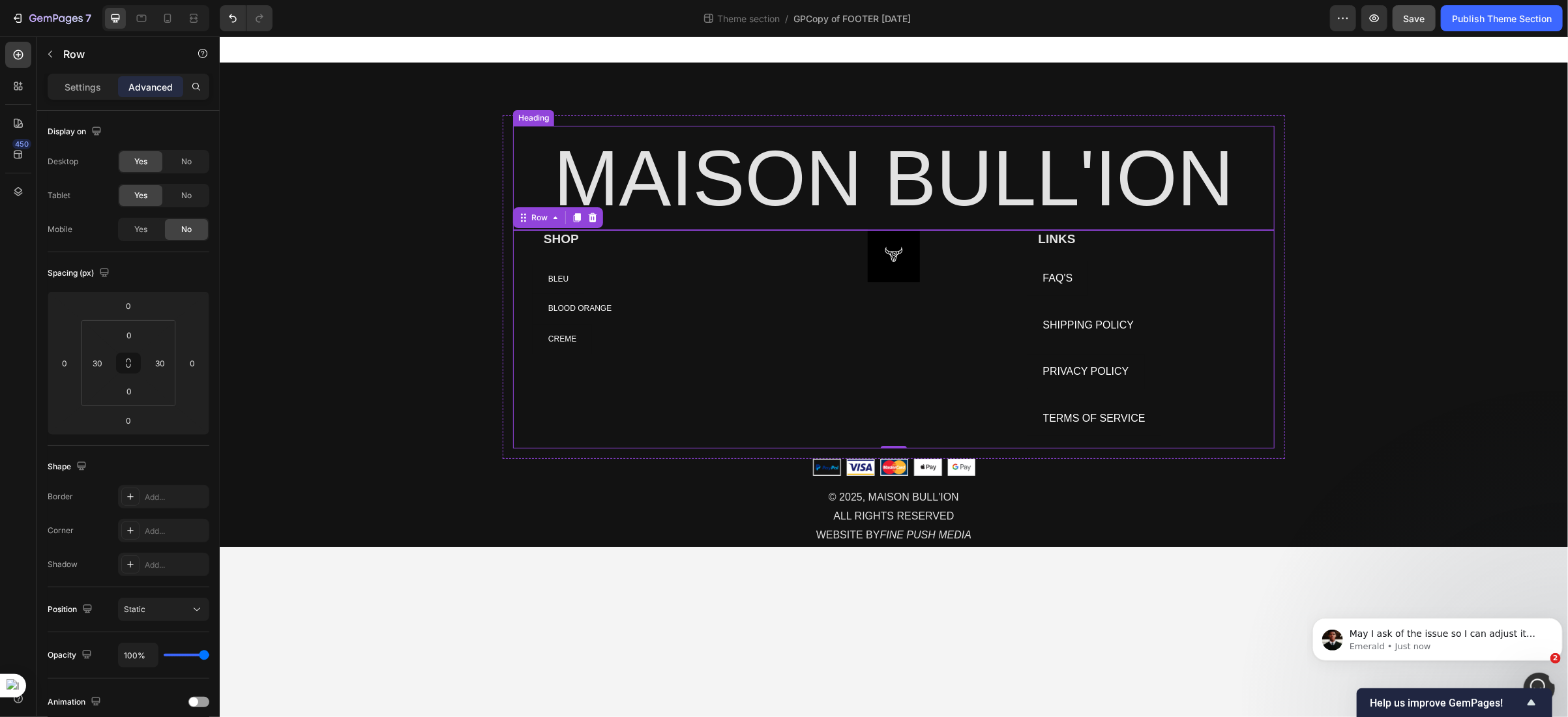
click at [668, 199] on p "MAISON BULL'ION" at bounding box center [893, 178] width 759 height 102
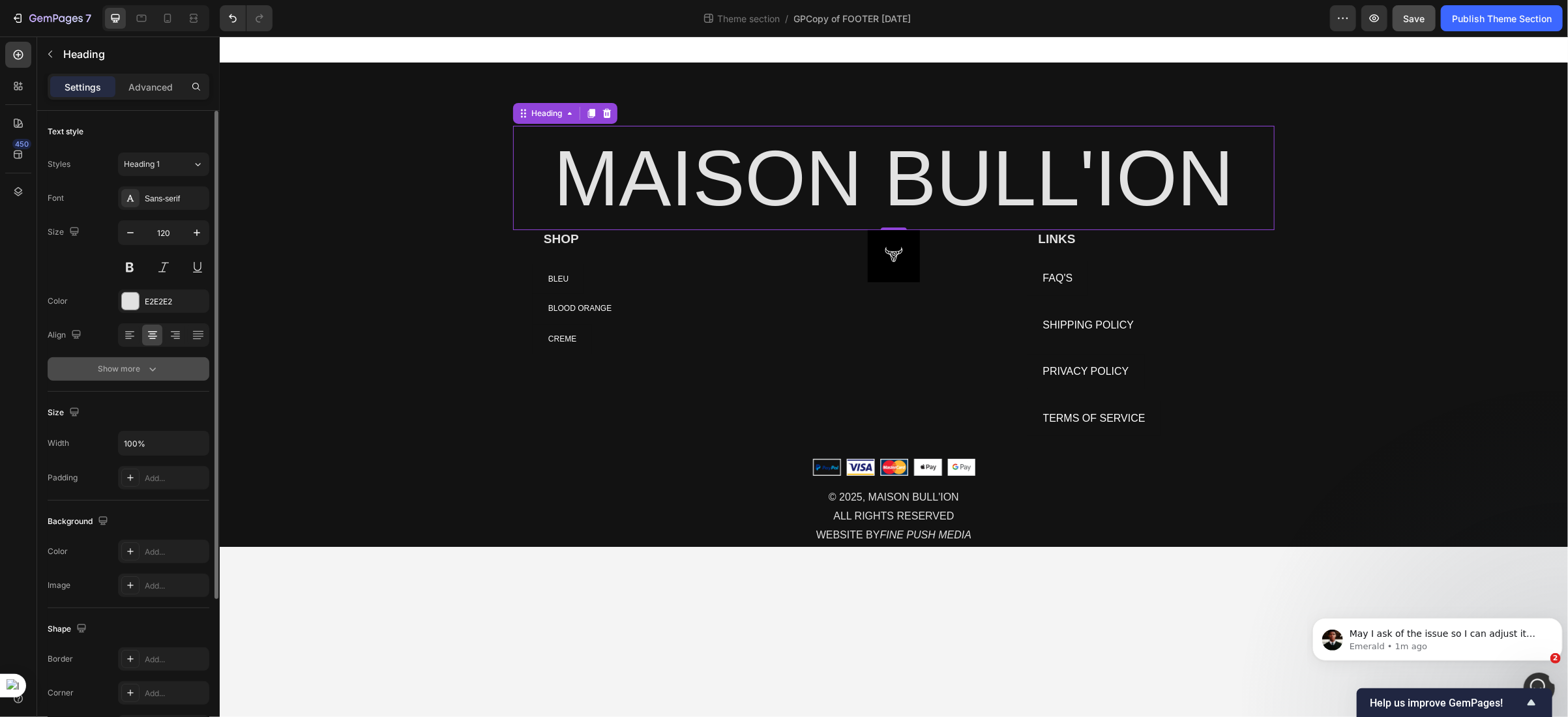
click at [124, 367] on div "Show more" at bounding box center [129, 369] width 61 height 13
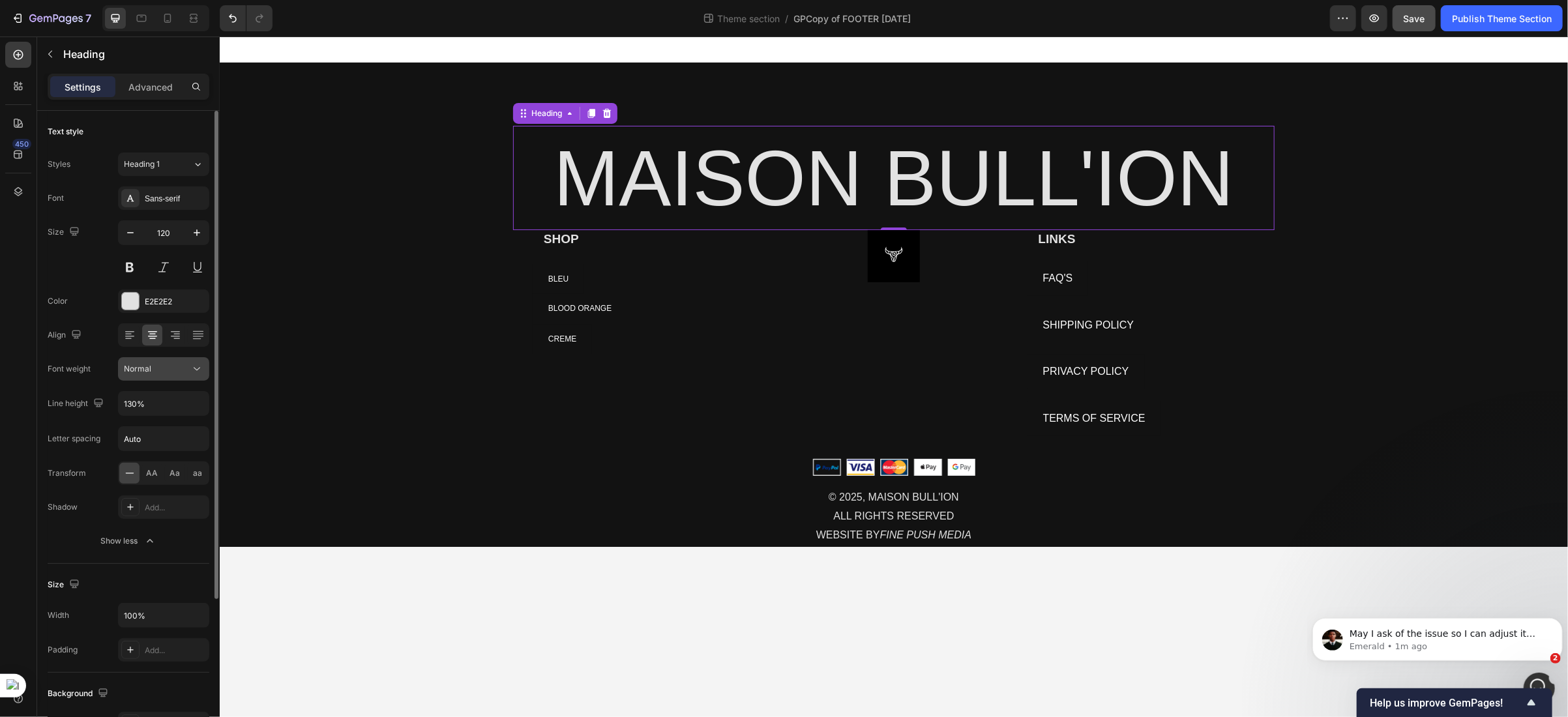
click at [169, 359] on button "Normal" at bounding box center [163, 368] width 92 height 23
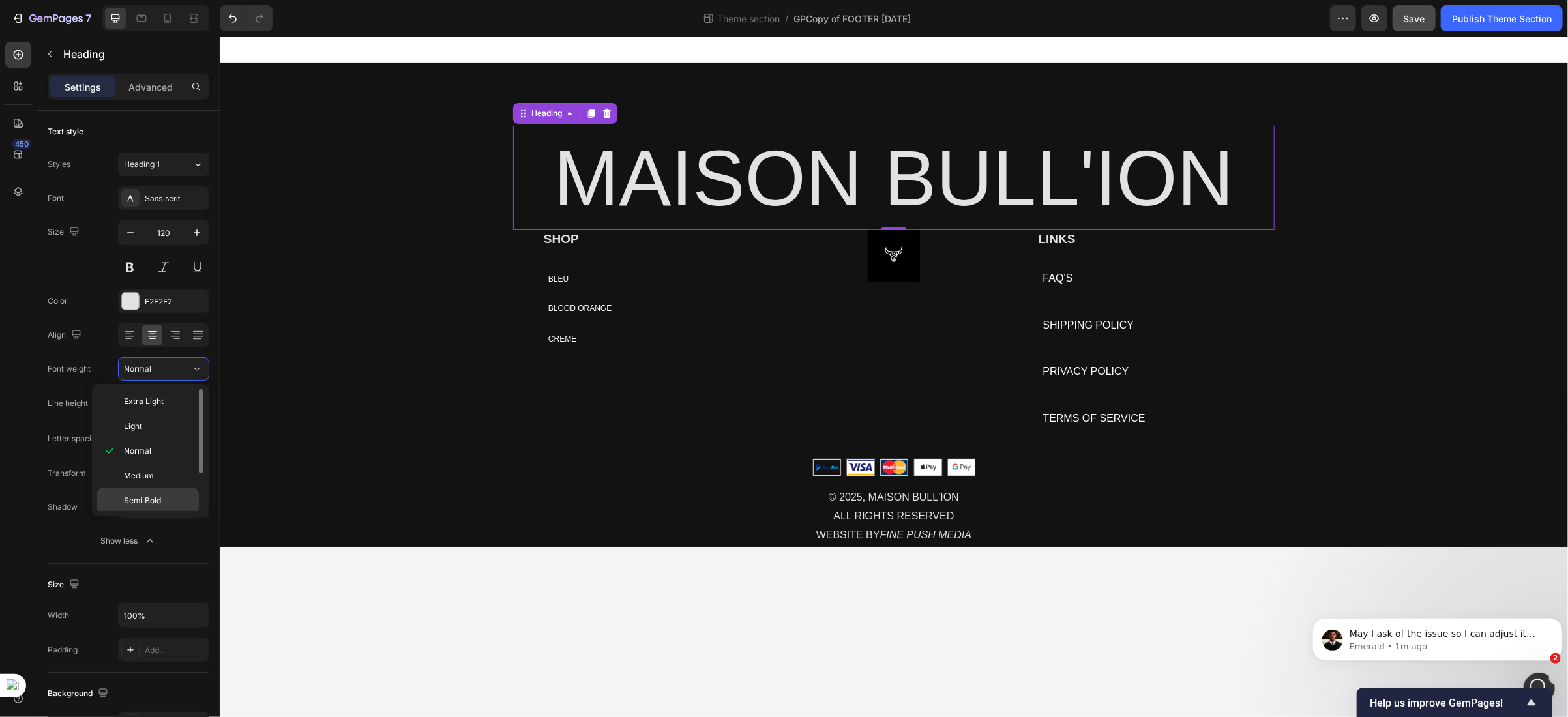
scroll to position [53, 0]
click at [135, 468] on span "Bold" at bounding box center [131, 472] width 16 height 12
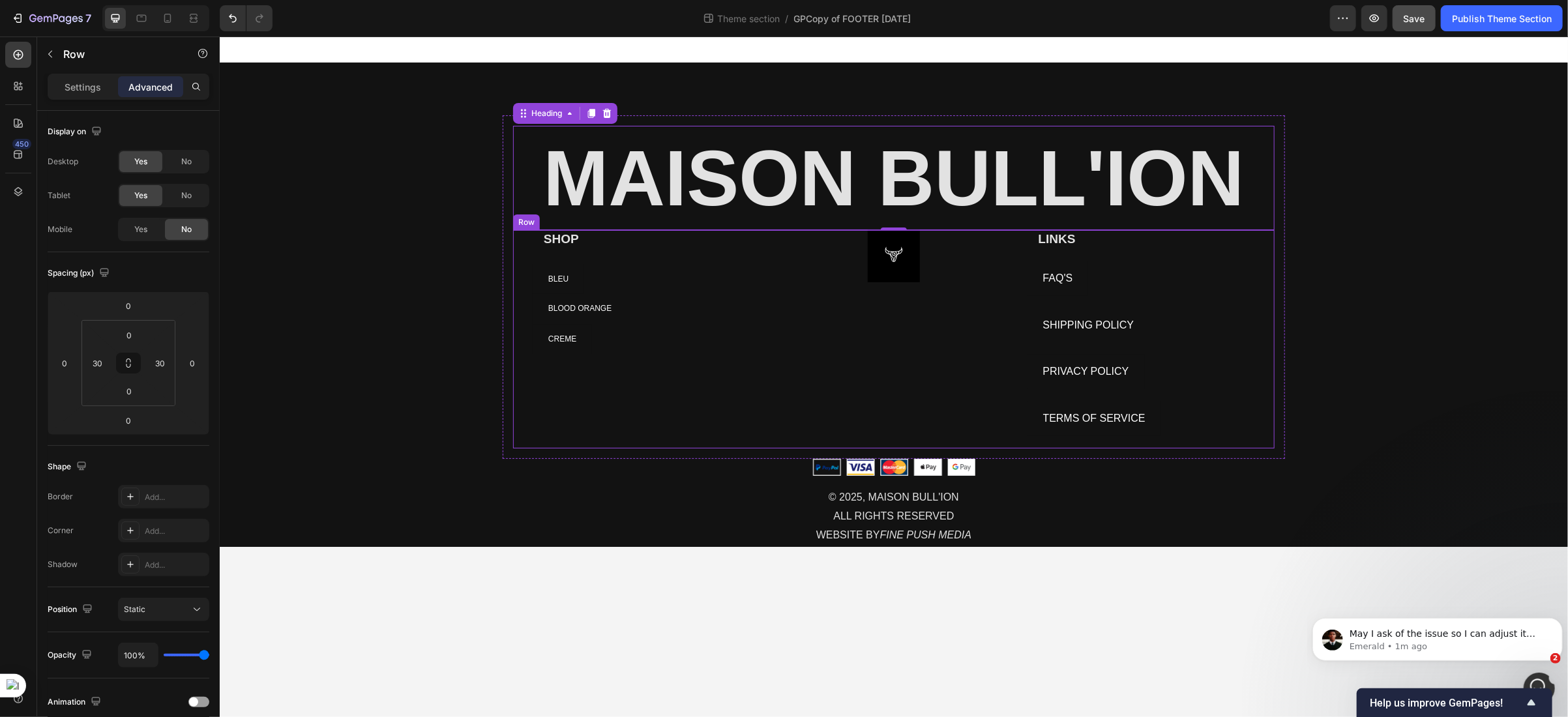
click at [1024, 264] on div "SHOP Heading NEW ARRIVALS Button BLEU Button BLOOD ORANGE Button CREME Button R…" at bounding box center [893, 339] width 762 height 218
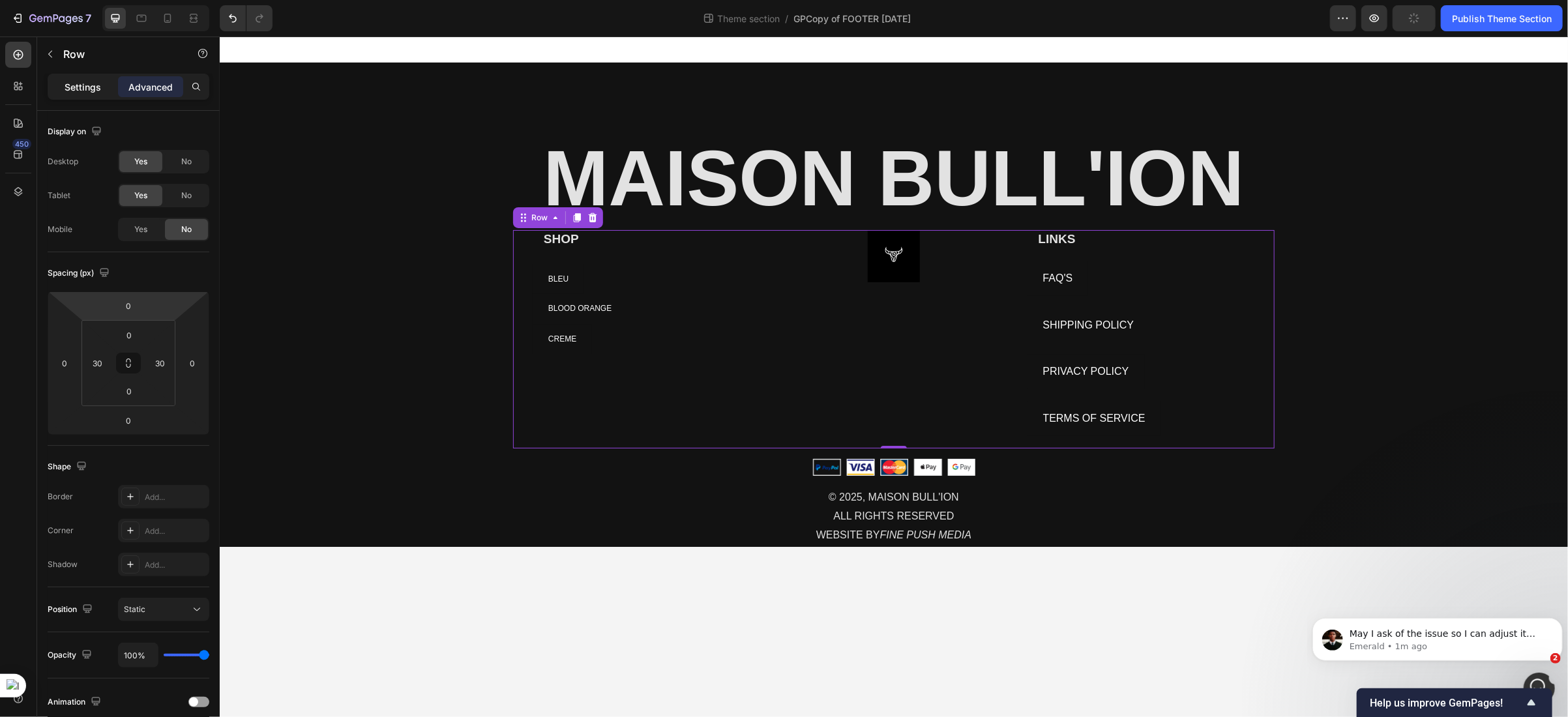
click at [73, 88] on p "Settings" at bounding box center [83, 87] width 37 height 14
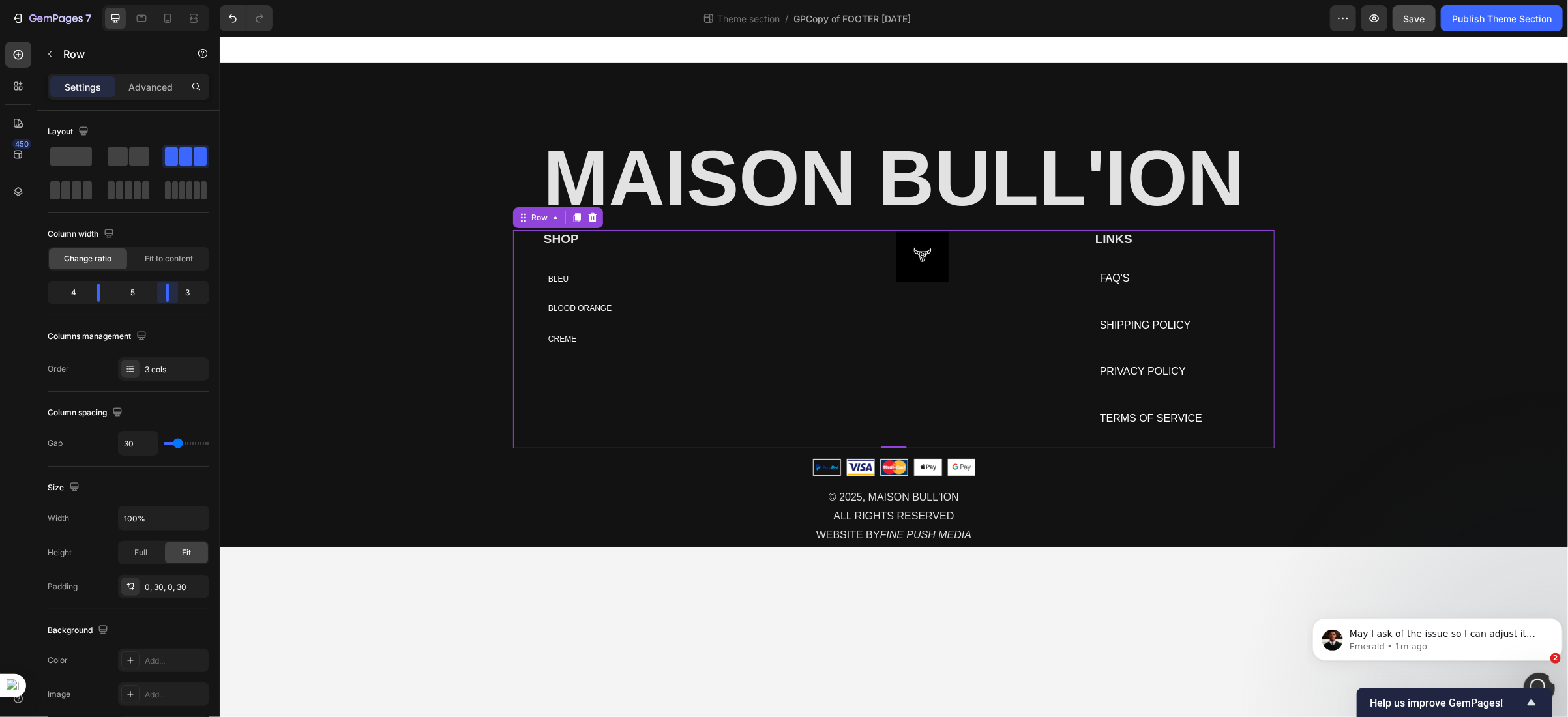
drag, startPoint x: 158, startPoint y: 292, endPoint x: 167, endPoint y: 292, distance: 9.0
click at [167, 0] on body "7 Theme section / GPCopy of FOOTER [DATE] Preview Save Publish Theme Section 45…" at bounding box center [784, 0] width 1568 height 0
drag, startPoint x: 102, startPoint y: 296, endPoint x: 95, endPoint y: 293, distance: 7.6
click at [95, 0] on body "7 Theme section / GPCopy of FOOTER [DATE] Preview Save Publish Theme Section 45…" at bounding box center [784, 0] width 1568 height 0
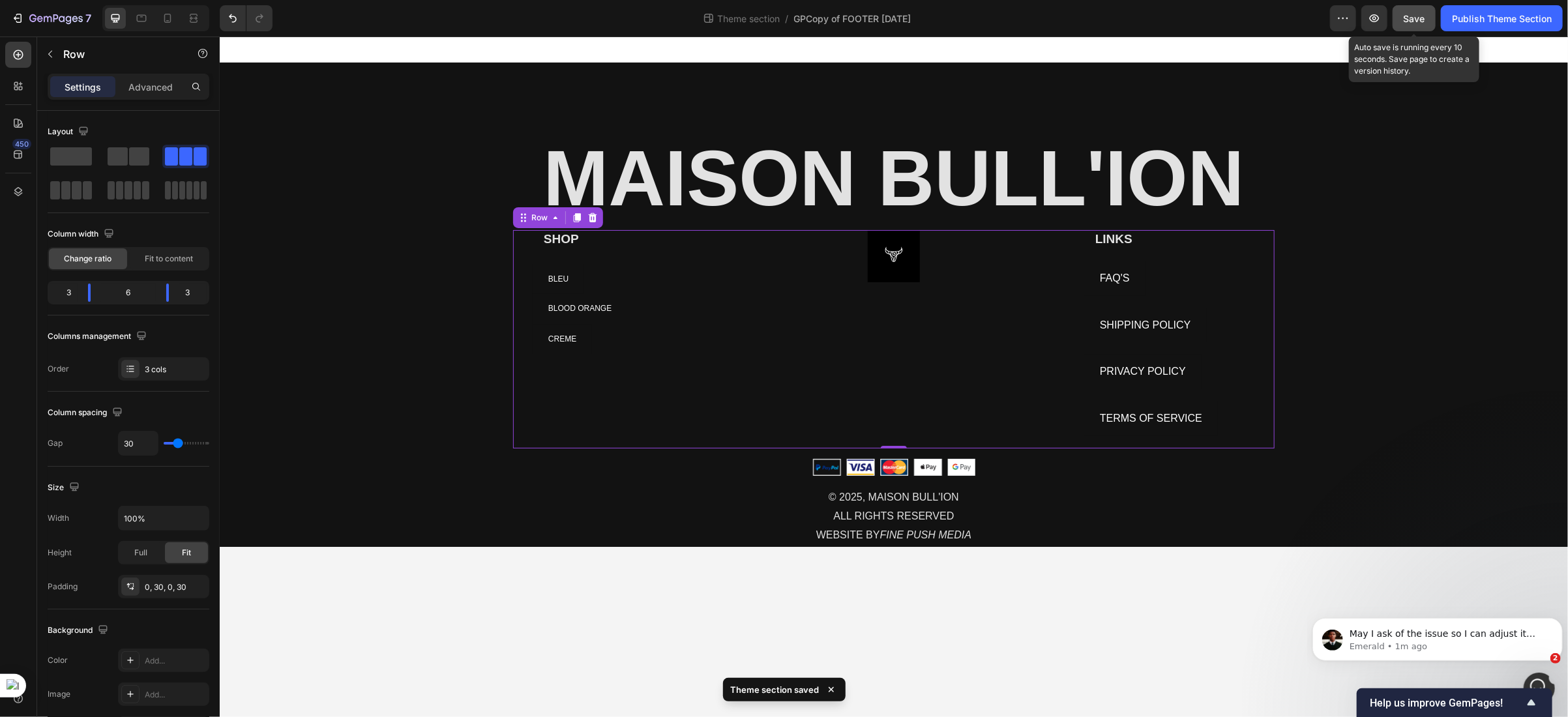
click at [1409, 14] on span "Save" at bounding box center [1414, 18] width 22 height 11
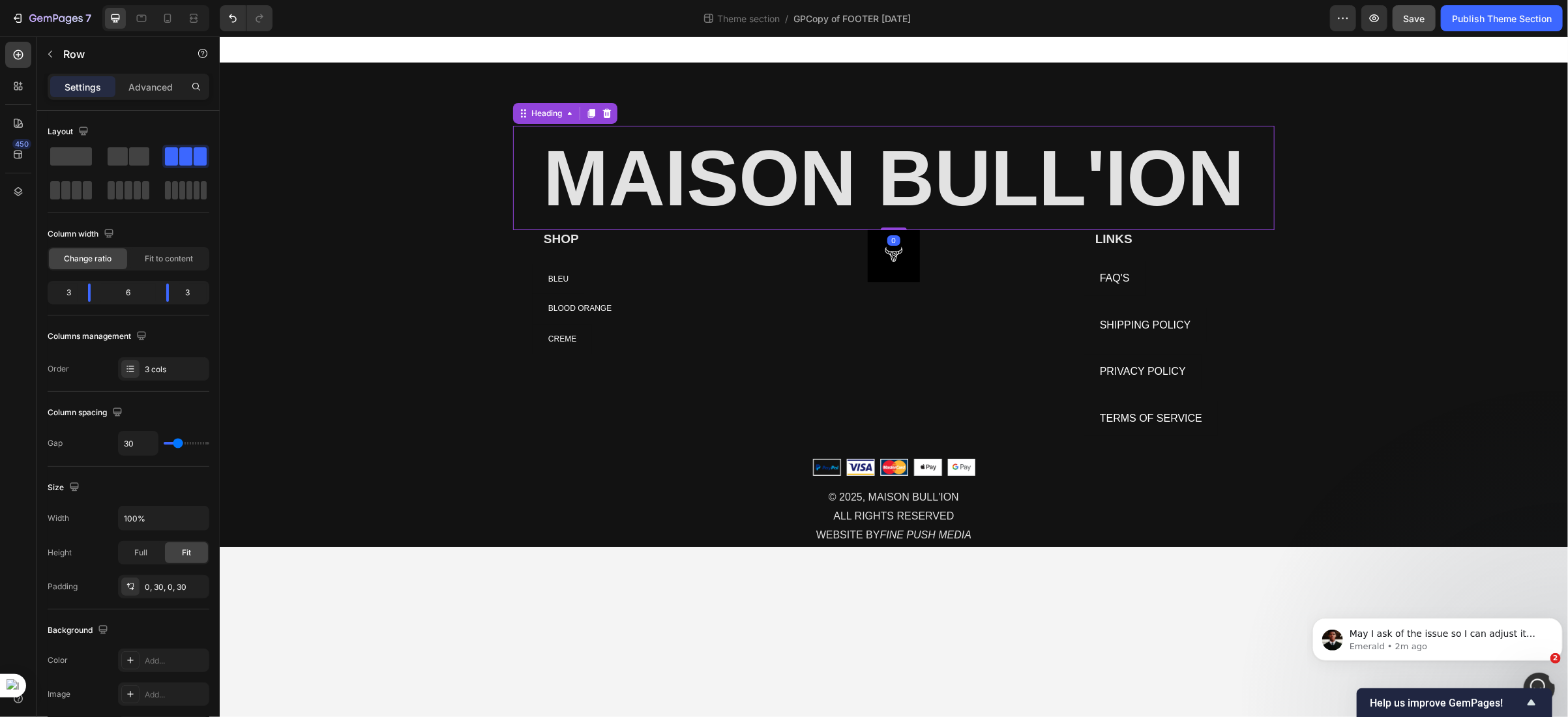
click at [676, 200] on p "MAISON BULL'ION" at bounding box center [893, 178] width 759 height 102
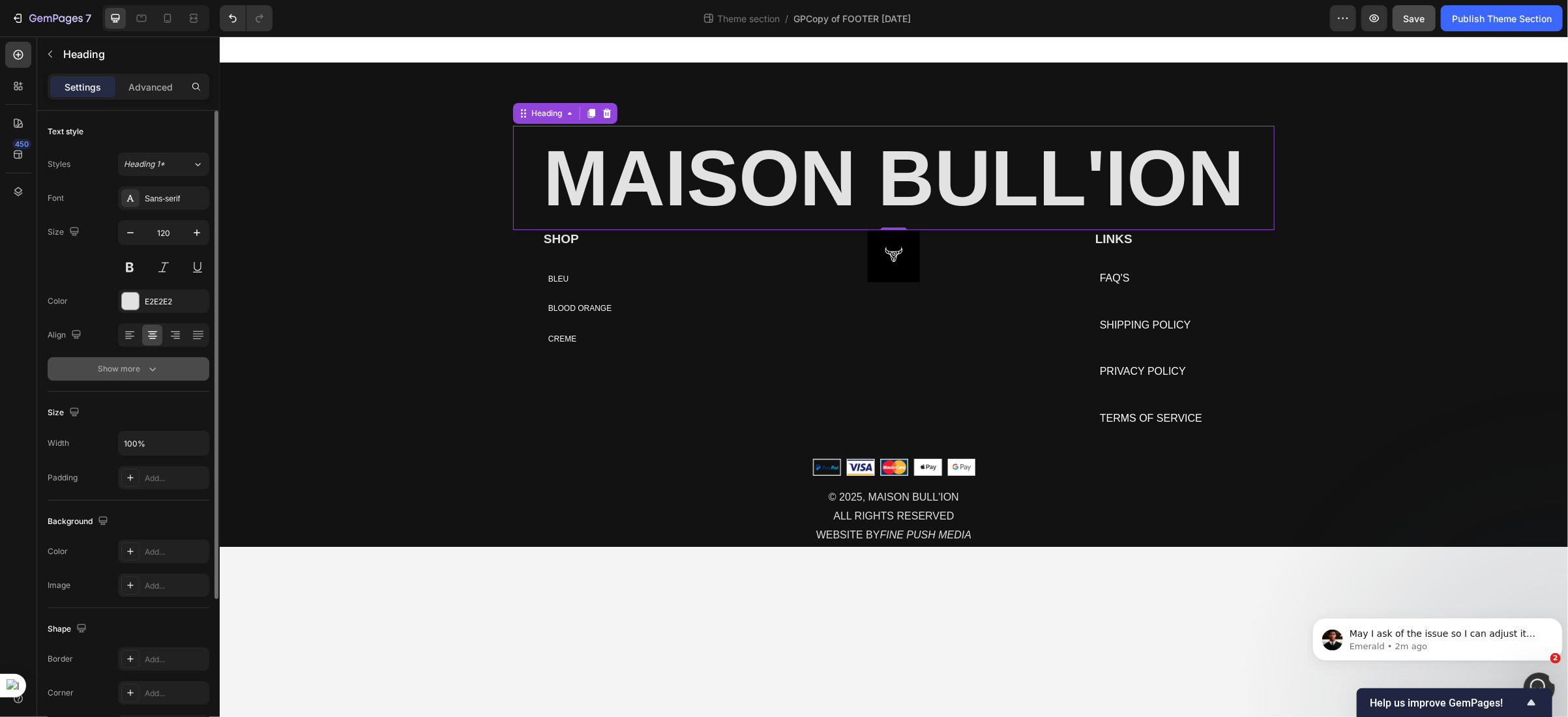
click at [130, 366] on div "Show more" at bounding box center [129, 369] width 61 height 13
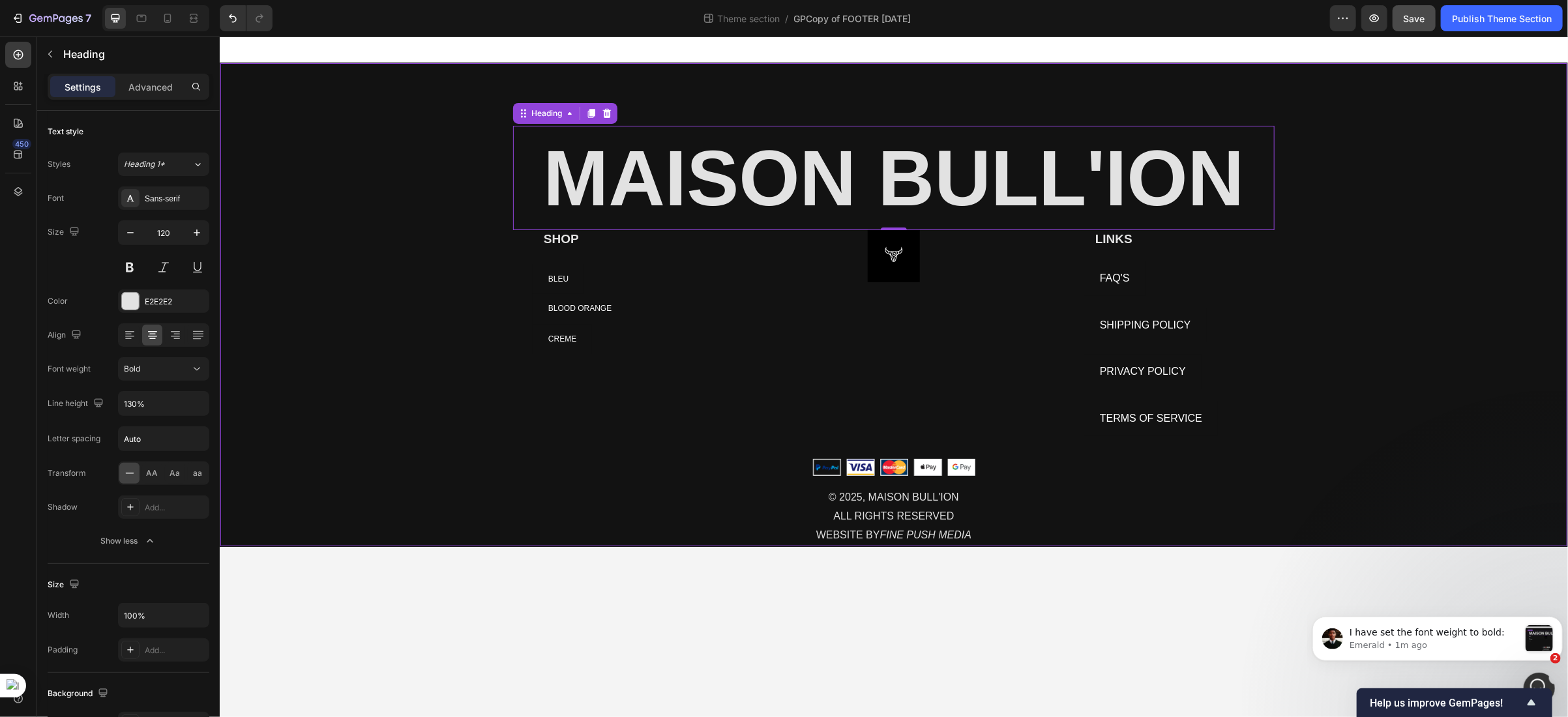
scroll to position [0, 0]
click at [167, 24] on icon at bounding box center [167, 18] width 13 height 13
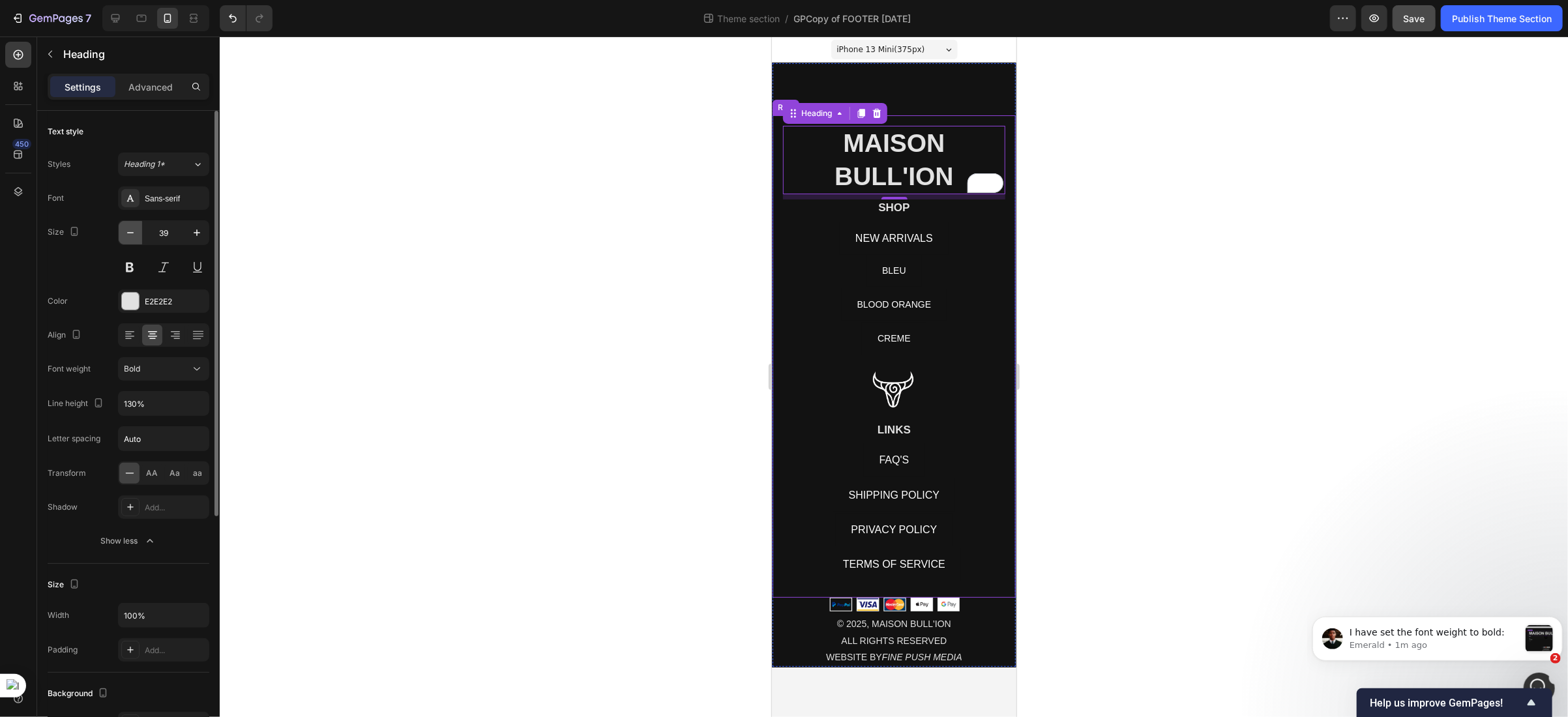
click at [128, 241] on button "button" at bounding box center [130, 232] width 23 height 23
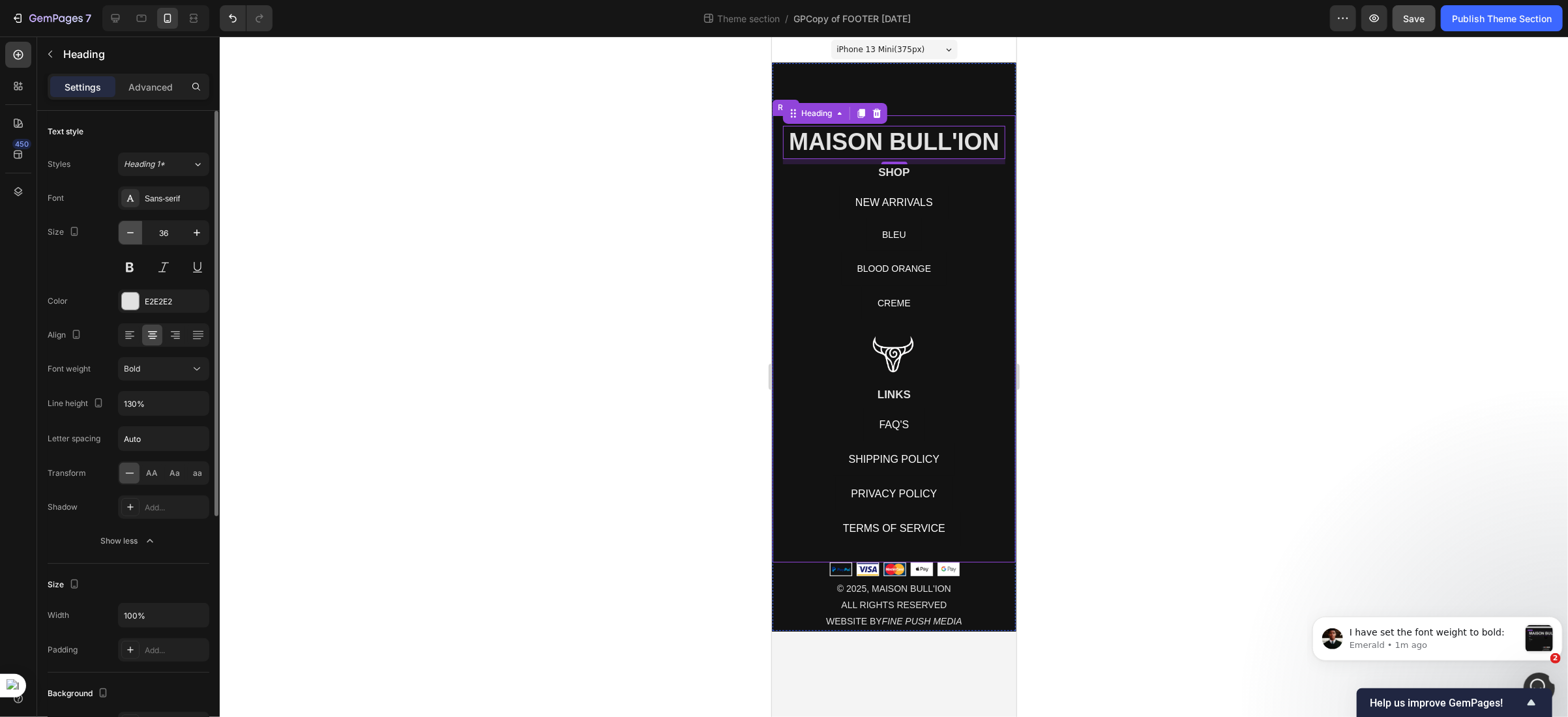
click at [128, 241] on button "button" at bounding box center [130, 232] width 23 height 23
type input "35"
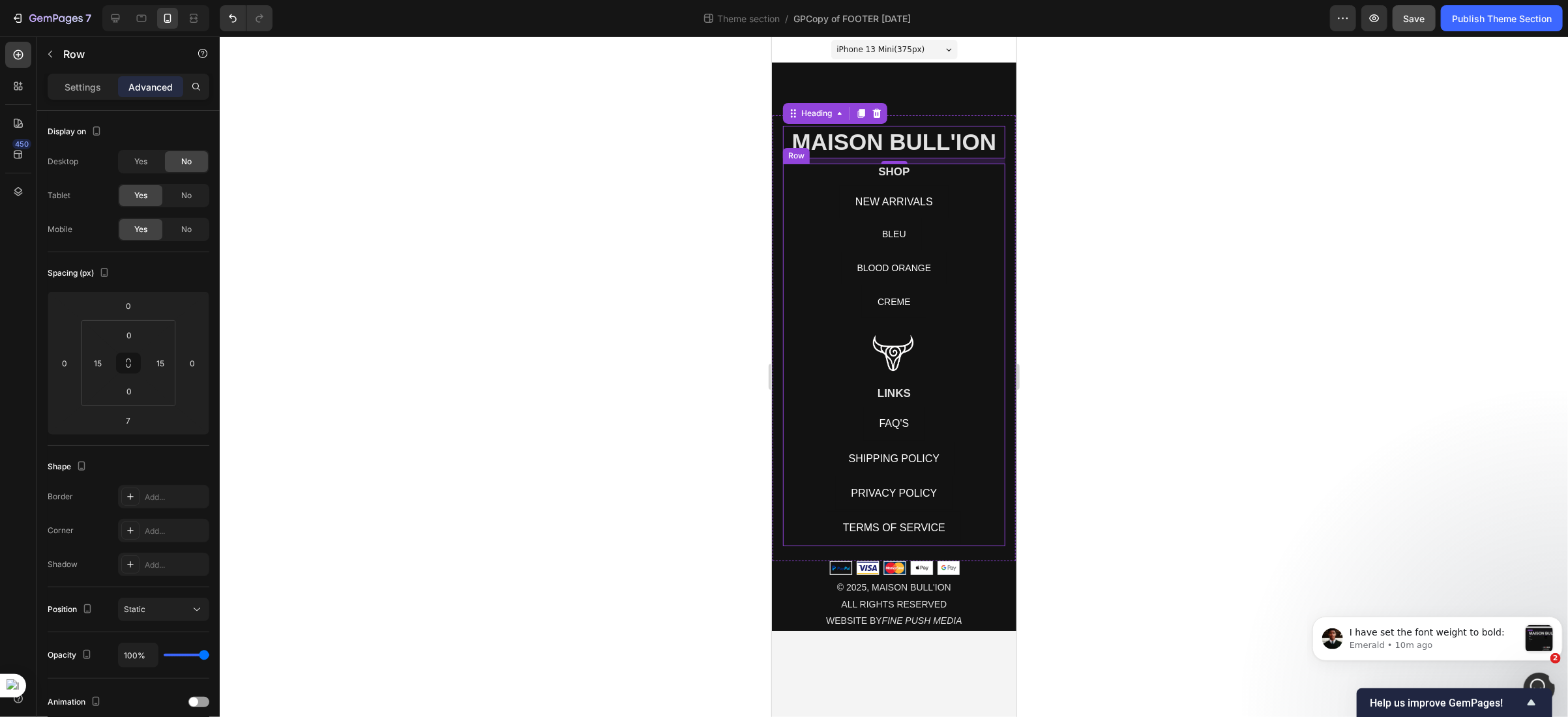
click at [790, 322] on div "SHOP Heading NEW ARRIVALS Button BLEU Button BLOOD ORANGE Button CREME Button R…" at bounding box center [893, 355] width 222 height 383
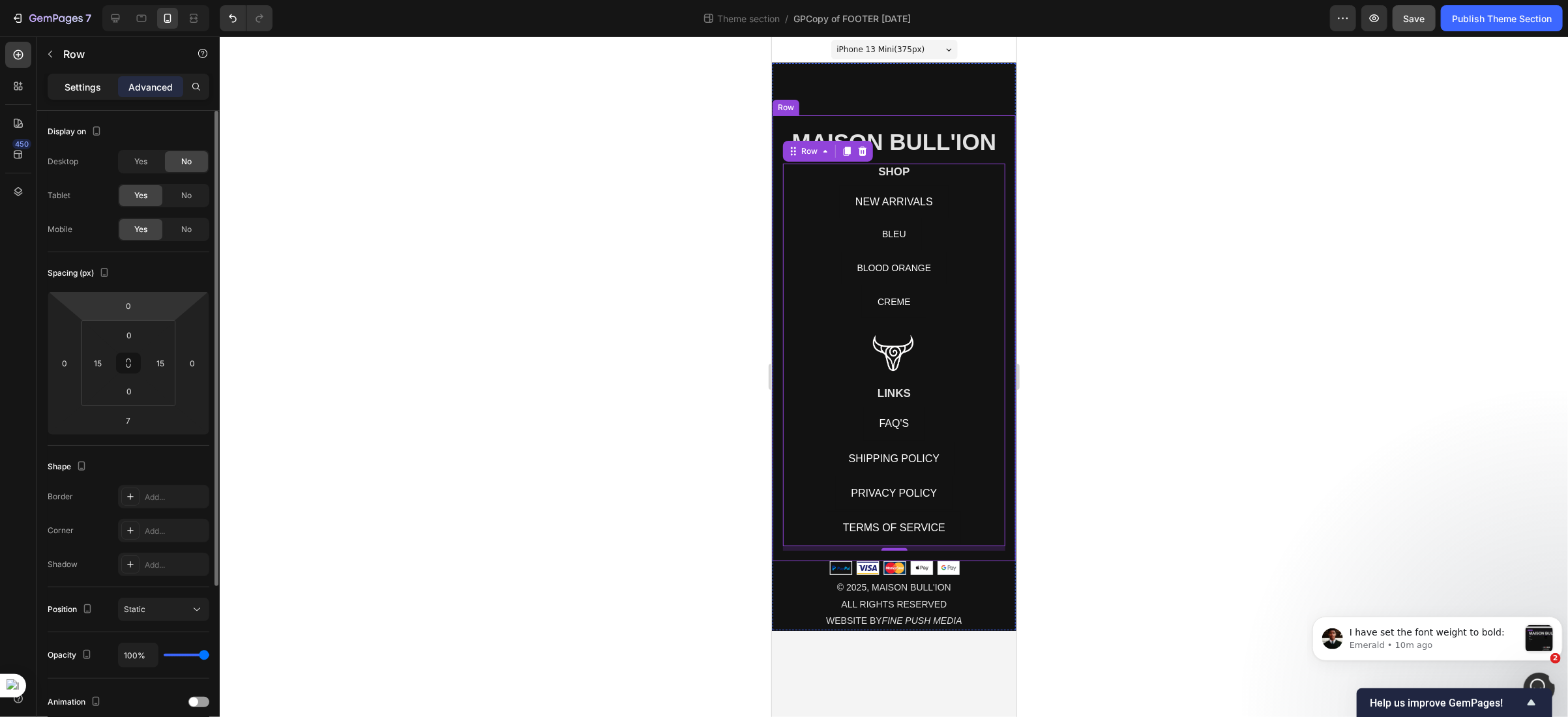
click at [89, 80] on p "Settings" at bounding box center [83, 87] width 37 height 14
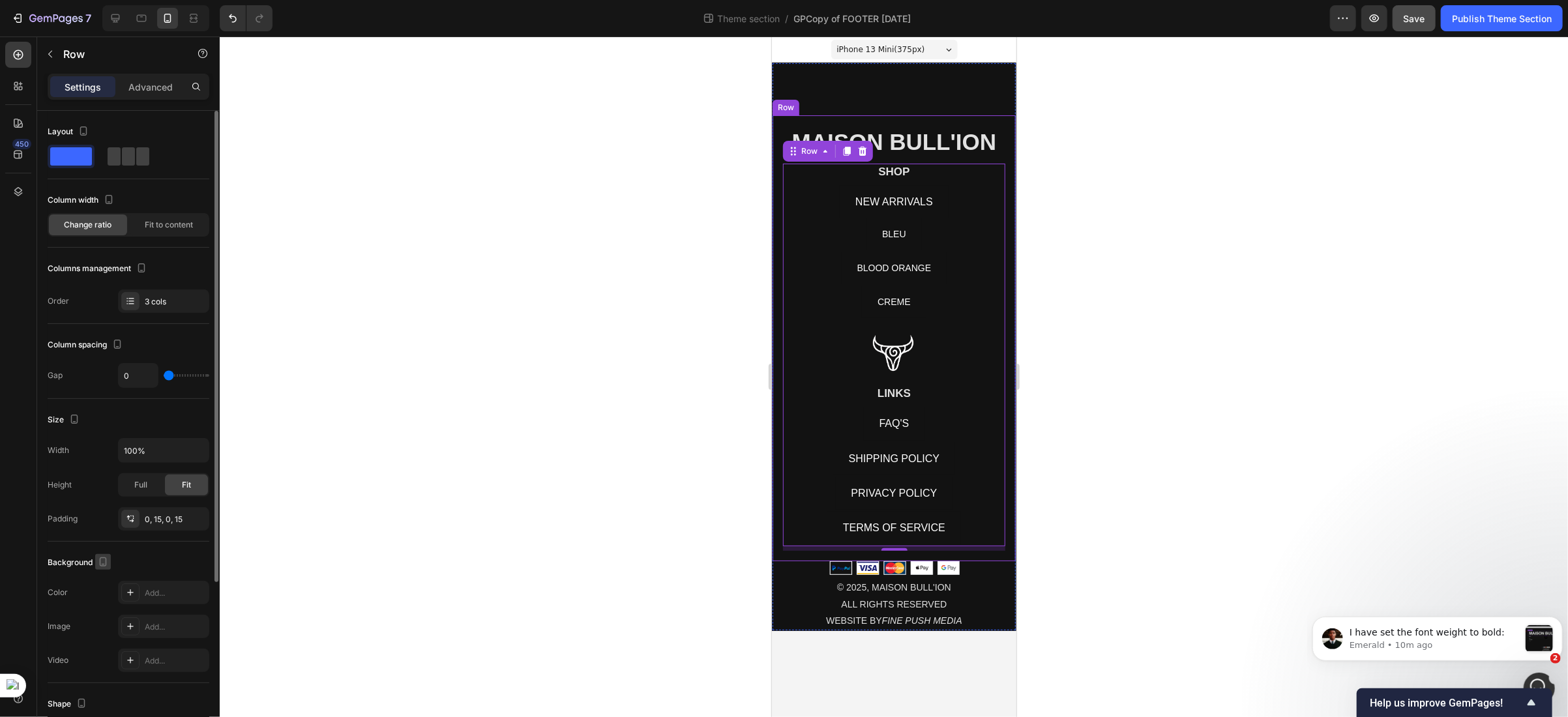
scroll to position [196, 0]
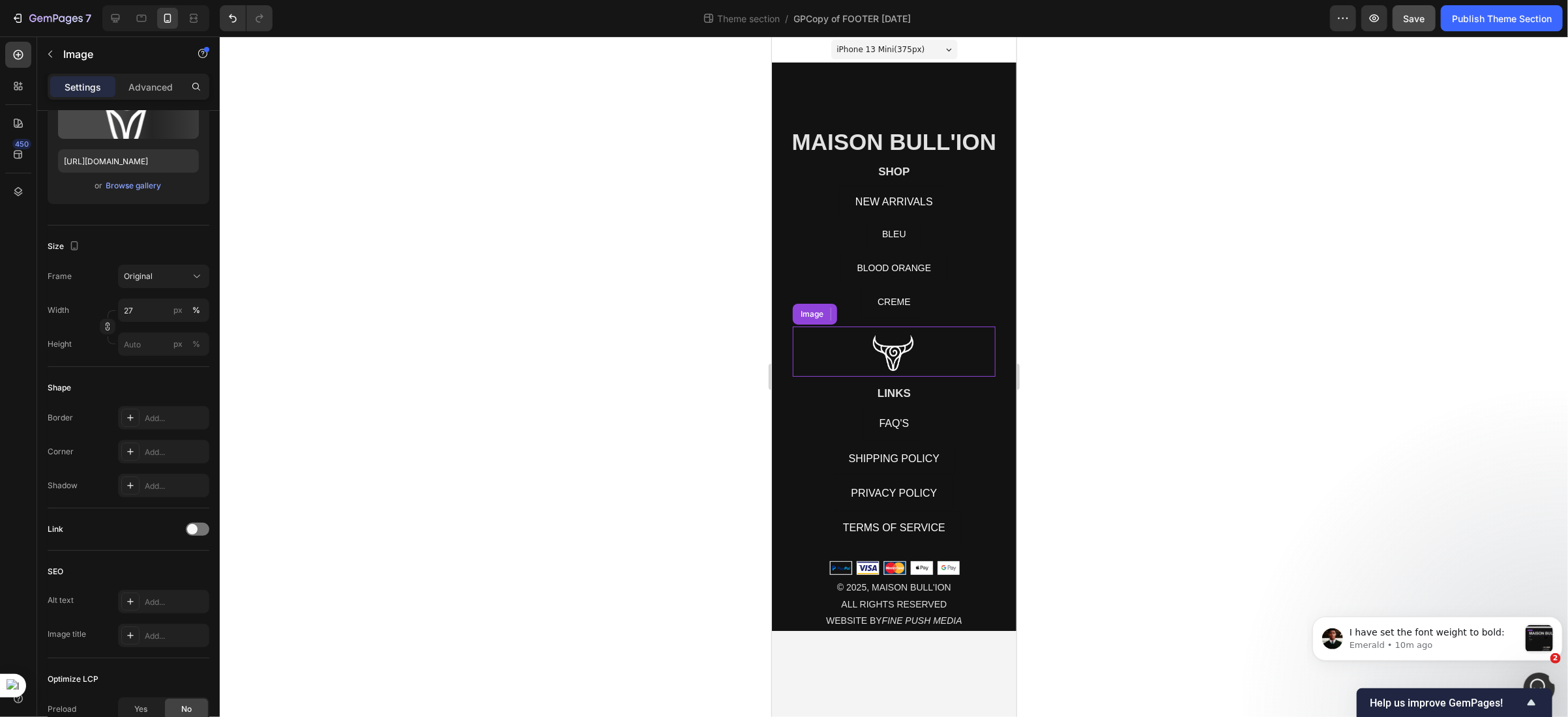
click at [872, 354] on img at bounding box center [894, 351] width 55 height 50
